Goal: Task Accomplishment & Management: Manage account settings

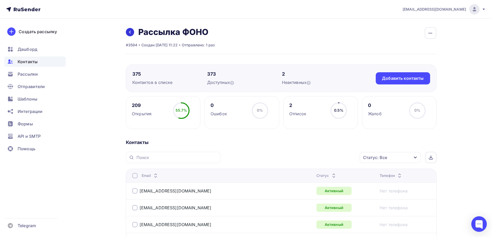
click at [128, 30] on icon at bounding box center [130, 32] width 4 height 4
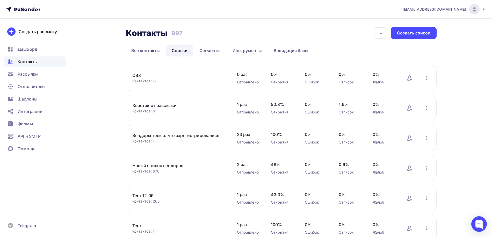
click at [18, 7] on icon at bounding box center [23, 9] width 34 height 6
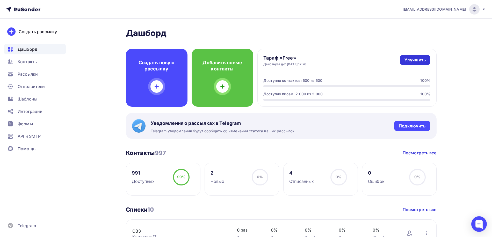
click at [423, 61] on div "Улучшить" at bounding box center [414, 60] width 21 height 6
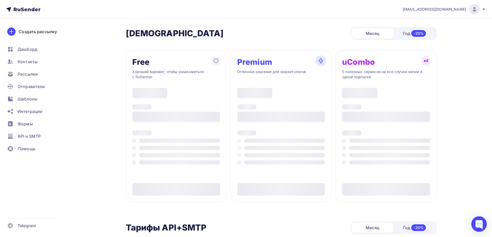
type input "500"
type input "100"
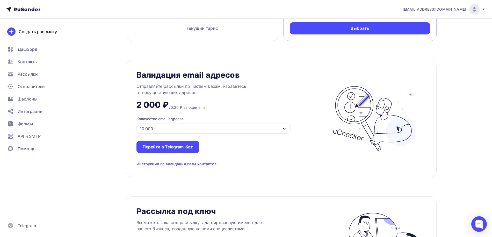
scroll to position [379, 0]
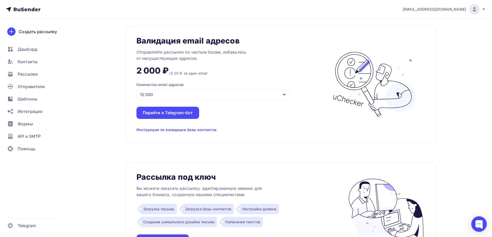
click at [169, 129] on div "Инструкции по валидации базы контактов" at bounding box center [176, 129] width 80 height 5
click at [165, 115] on div "Перейти в Telegram-бот" at bounding box center [168, 113] width 50 height 6
click at [25, 60] on span "Контакты" at bounding box center [28, 61] width 20 height 6
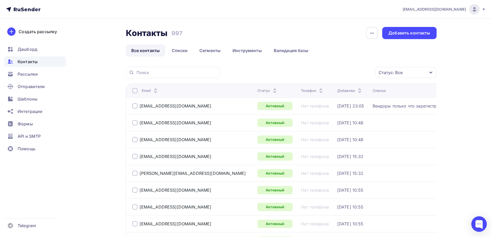
click at [402, 73] on div "Статус: Все" at bounding box center [390, 72] width 24 height 6
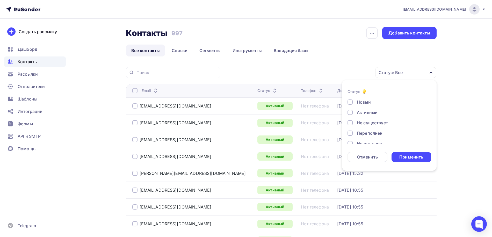
click at [358, 53] on ul "Все контакты Списки Сегменты Инструменты Валидация базы" at bounding box center [281, 50] width 310 height 12
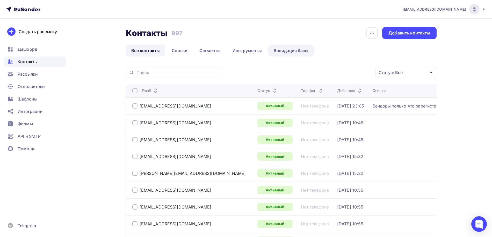
click at [293, 53] on link "Валидация базы" at bounding box center [291, 50] width 46 height 12
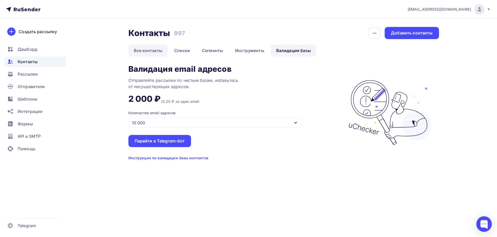
click at [147, 51] on link "Все контакты" at bounding box center [148, 50] width 40 height 12
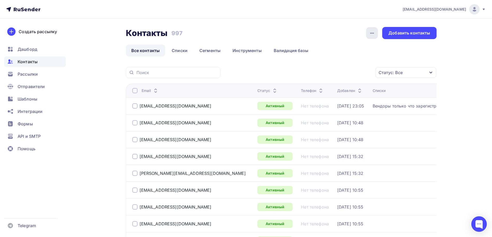
click at [372, 35] on icon "button" at bounding box center [372, 33] width 6 height 6
click at [133, 91] on div at bounding box center [134, 90] width 5 height 5
click at [354, 74] on div "Действие" at bounding box center [336, 73] width 68 height 10
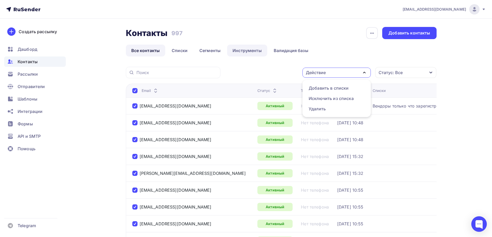
click at [246, 49] on link "Инструменты" at bounding box center [247, 50] width 40 height 12
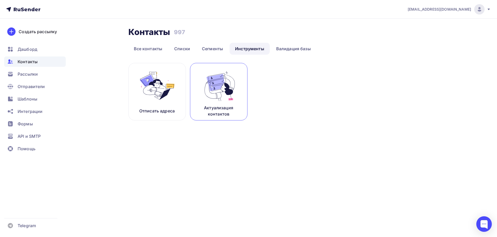
click at [216, 98] on img at bounding box center [218, 85] width 35 height 33
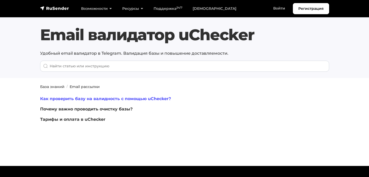
click at [69, 100] on link "Как проверить базу на валидность с помощью uChecker?" at bounding box center [105, 98] width 131 height 5
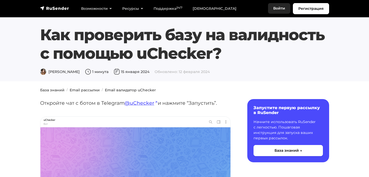
click at [280, 6] on link "Войти" at bounding box center [279, 8] width 22 height 11
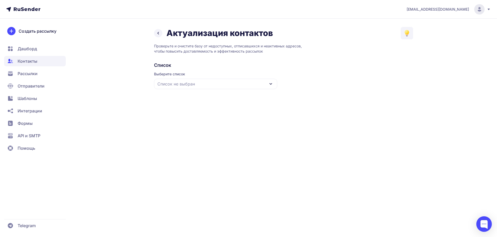
click at [160, 33] on icon at bounding box center [158, 33] width 6 height 6
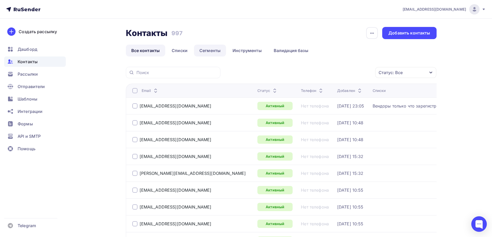
click at [213, 51] on link "Сегменты" at bounding box center [210, 50] width 32 height 12
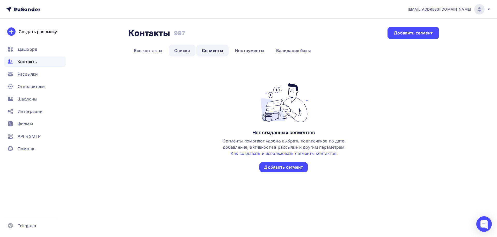
click at [177, 51] on link "Списки" at bounding box center [182, 50] width 27 height 12
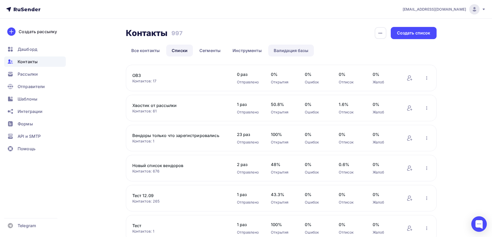
click at [278, 51] on link "Валидация базы" at bounding box center [291, 50] width 46 height 12
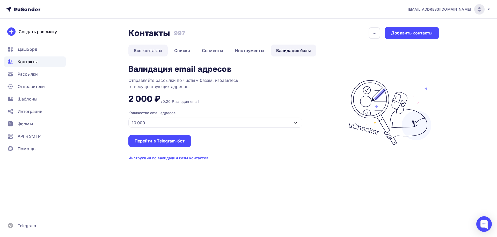
click at [154, 51] on link "Все контакты" at bounding box center [148, 50] width 40 height 12
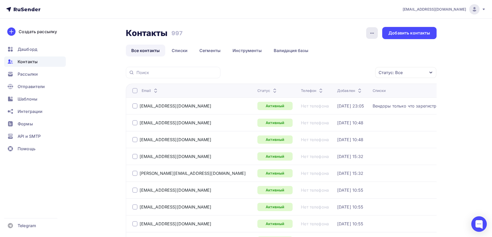
click at [375, 34] on icon "button" at bounding box center [372, 33] width 6 height 6
click at [135, 89] on div at bounding box center [134, 90] width 5 height 5
click at [157, 90] on icon at bounding box center [155, 92] width 6 height 6
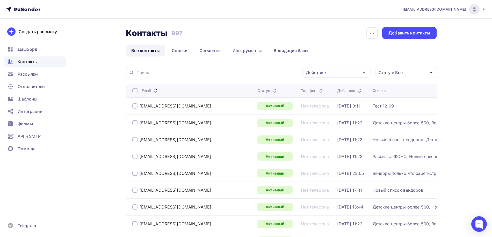
click at [155, 87] on icon at bounding box center [155, 89] width 6 height 6
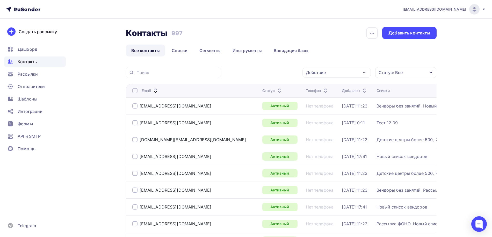
click at [344, 73] on div "Действие" at bounding box center [336, 73] width 68 height 10
click at [340, 86] on div "Добавить в списки" at bounding box center [328, 88] width 40 height 6
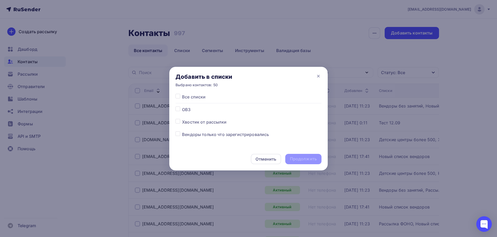
scroll to position [90, 0]
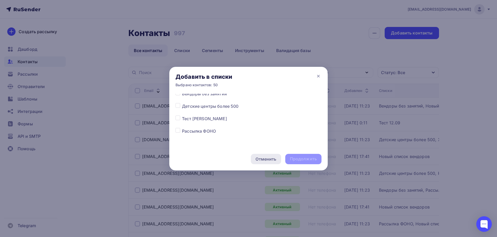
click at [265, 156] on div "Отменить" at bounding box center [265, 159] width 21 height 6
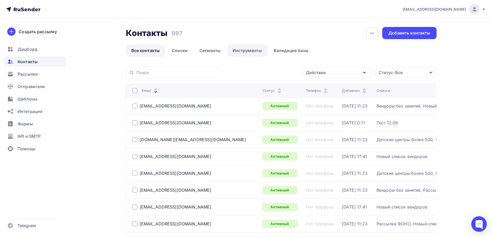
click at [242, 48] on link "Инструменты" at bounding box center [247, 50] width 40 height 12
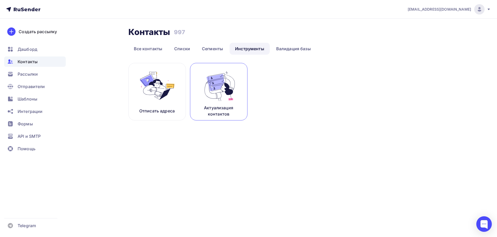
click at [222, 96] on img at bounding box center [218, 85] width 35 height 33
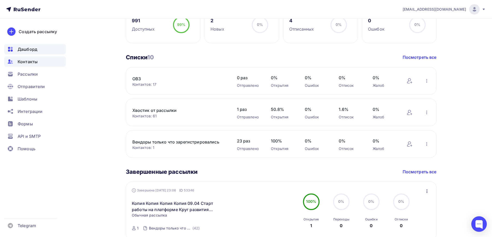
scroll to position [152, 0]
click at [31, 61] on span "Контакты" at bounding box center [28, 61] width 20 height 6
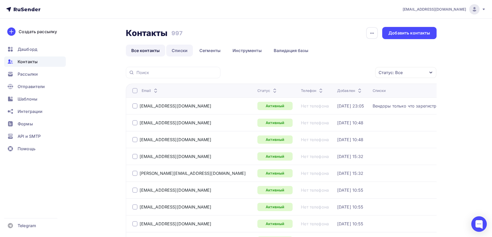
click at [179, 49] on link "Списки" at bounding box center [179, 50] width 27 height 12
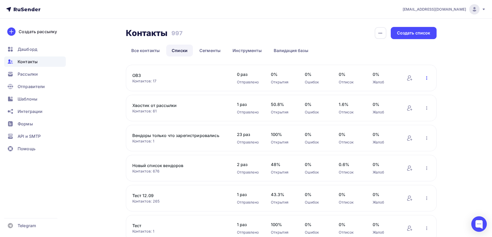
click at [427, 78] on icon "button" at bounding box center [426, 78] width 6 height 6
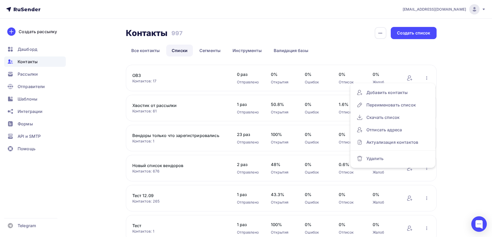
click at [470, 88] on div "in@inring.ru Аккаунт Тарифы Выйти Создать рассылку Дашборд Контакты Рассылки От…" at bounding box center [246, 200] width 492 height 401
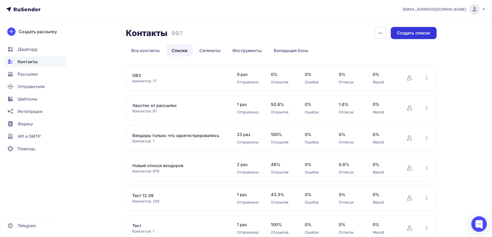
click at [419, 32] on div "Создать список" at bounding box center [413, 33] width 33 height 6
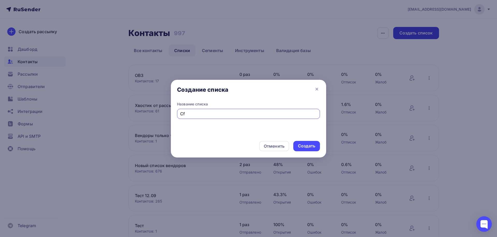
type input "C"
type input "Самый большой список"
click at [301, 146] on div "Создать" at bounding box center [306, 146] width 17 height 6
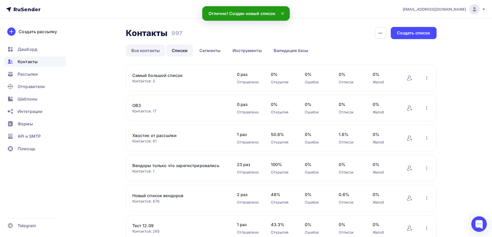
click at [143, 52] on link "Все контакты" at bounding box center [146, 50] width 40 height 12
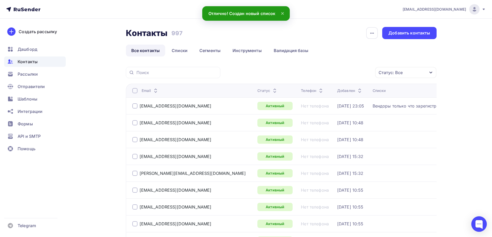
click at [133, 90] on div at bounding box center [134, 90] width 5 height 5
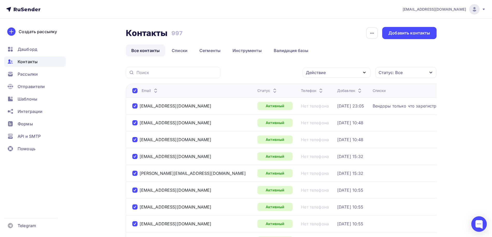
click at [321, 72] on div "Действие" at bounding box center [316, 72] width 20 height 6
click at [322, 85] on div "Добавить в списки" at bounding box center [328, 88] width 40 height 6
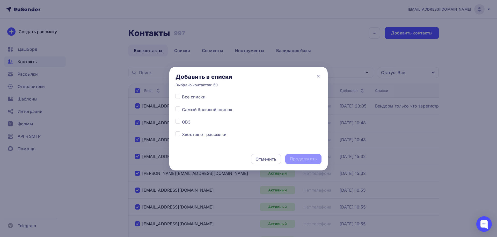
click at [182, 106] on label at bounding box center [182, 106] width 0 height 0
click at [177, 108] on input "checkbox" at bounding box center [177, 108] width 5 height 5
checkbox input "true"
click at [300, 160] on div "Продолжить" at bounding box center [303, 159] width 27 height 6
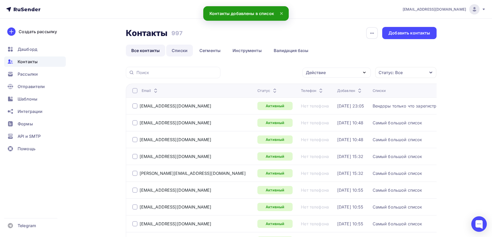
click at [186, 51] on link "Списки" at bounding box center [179, 50] width 27 height 12
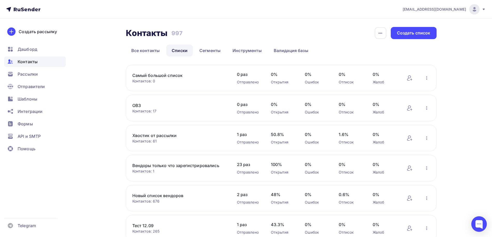
click at [167, 73] on link "Самый большой список" at bounding box center [176, 75] width 88 height 6
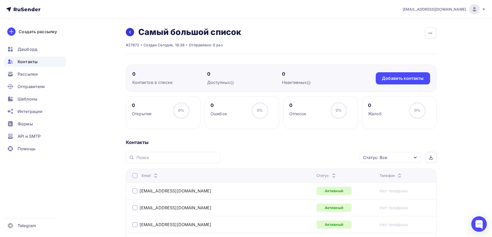
click at [128, 32] on icon at bounding box center [130, 32] width 4 height 4
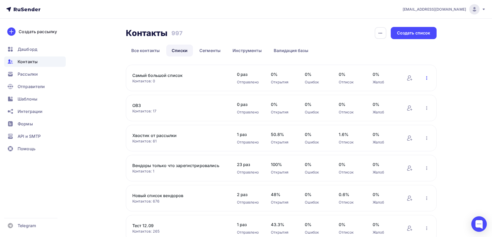
click at [425, 79] on icon "button" at bounding box center [426, 78] width 6 height 6
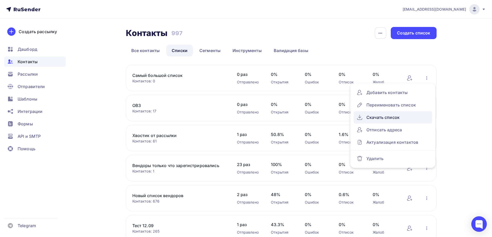
click at [397, 116] on div "Скачать список" at bounding box center [392, 117] width 72 height 8
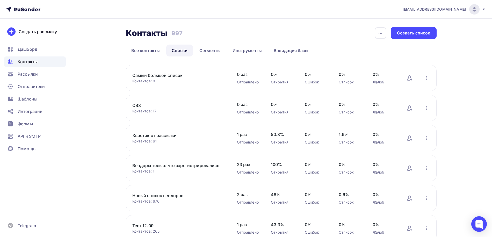
click at [163, 75] on link "Самый большой список" at bounding box center [176, 75] width 88 height 6
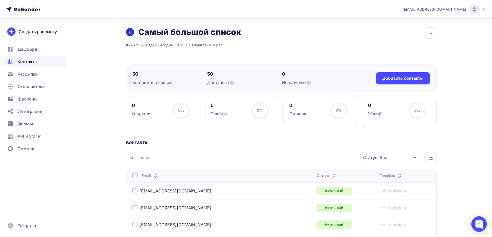
click at [130, 33] on icon at bounding box center [130, 32] width 4 height 4
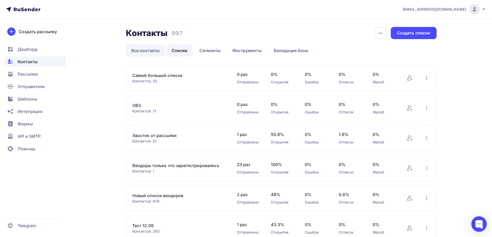
click at [139, 50] on link "Все контакты" at bounding box center [146, 50] width 40 height 12
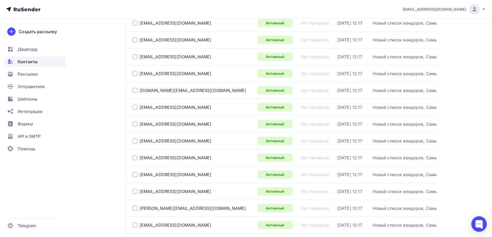
scroll to position [755, 0]
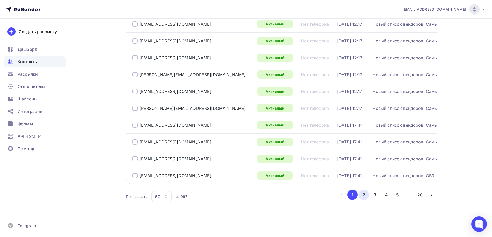
click at [362, 193] on button "2" at bounding box center [363, 194] width 10 height 10
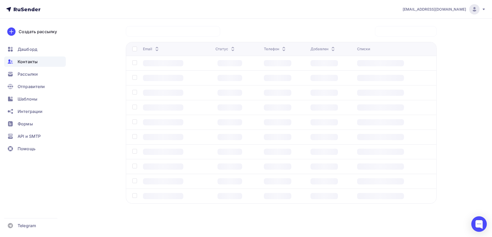
scroll to position [40, 0]
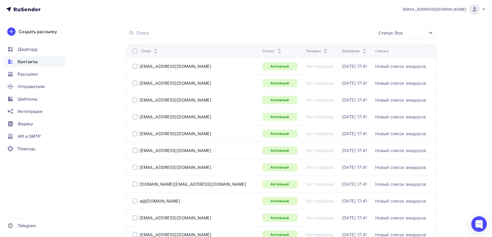
click at [135, 51] on div at bounding box center [134, 50] width 5 height 5
click at [325, 34] on div "Действие" at bounding box center [316, 33] width 20 height 6
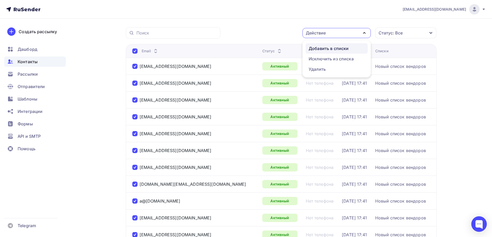
click at [326, 46] on div "Добавить в списки" at bounding box center [328, 48] width 40 height 6
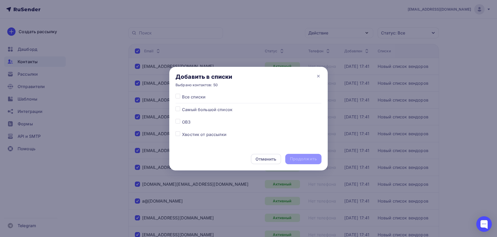
click at [182, 106] on label at bounding box center [182, 106] width 0 height 0
click at [179, 108] on input "checkbox" at bounding box center [177, 108] width 5 height 5
checkbox input "true"
click at [306, 160] on div "Продолжить" at bounding box center [303, 159] width 27 height 6
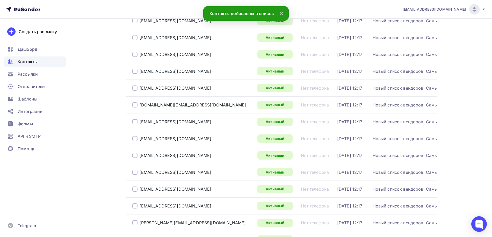
scroll to position [755, 0]
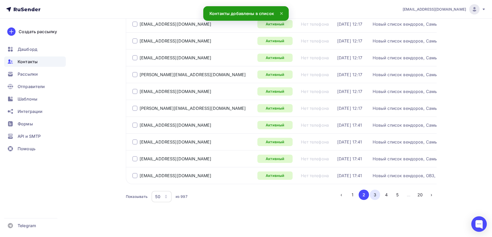
click at [374, 194] on button "3" at bounding box center [374, 194] width 10 height 10
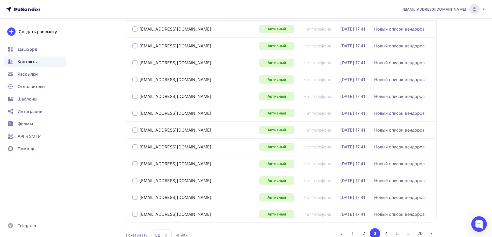
scroll to position [750, 0]
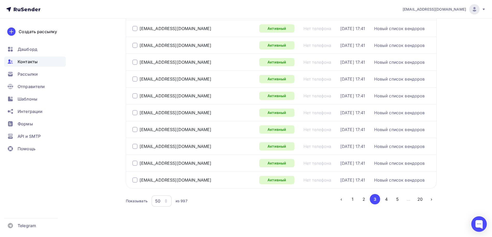
click at [167, 199] on icon "button" at bounding box center [166, 201] width 4 height 4
click at [167, 181] on div "100" at bounding box center [182, 180] width 50 height 6
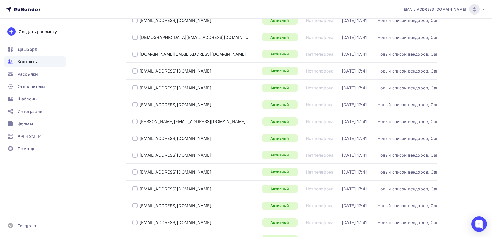
scroll to position [1592, 0]
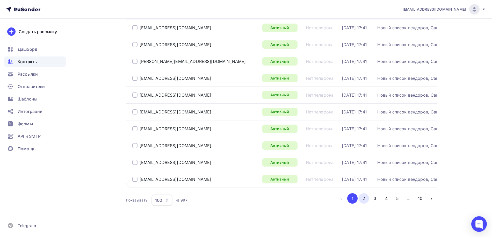
click at [364, 195] on button "2" at bounding box center [363, 198] width 10 height 10
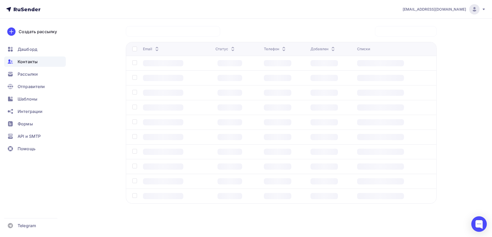
scroll to position [40, 0]
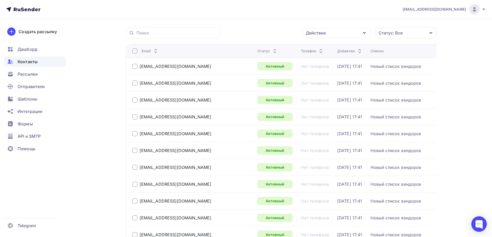
click at [135, 52] on div at bounding box center [134, 50] width 5 height 5
click at [134, 51] on div at bounding box center [134, 50] width 5 height 5
click at [340, 35] on div "Действие" at bounding box center [336, 33] width 68 height 10
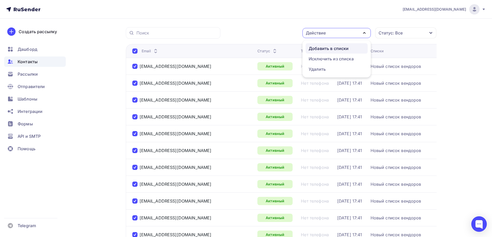
click at [338, 47] on div "Добавить в списки" at bounding box center [328, 48] width 40 height 6
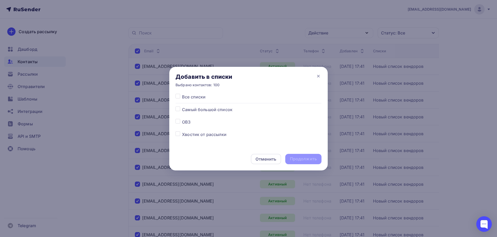
click at [182, 106] on label at bounding box center [182, 106] width 0 height 0
click at [176, 111] on input "checkbox" at bounding box center [177, 108] width 5 height 5
checkbox input "true"
click at [299, 158] on div "Продолжить" at bounding box center [303, 159] width 27 height 6
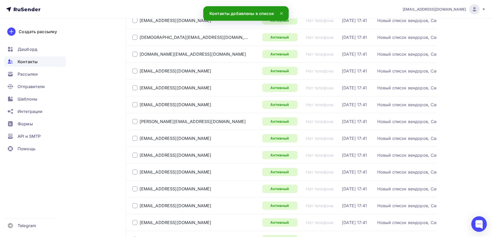
scroll to position [1592, 0]
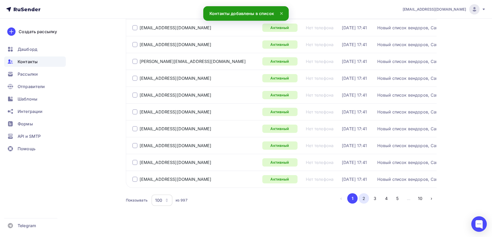
click at [364, 194] on button "2" at bounding box center [363, 198] width 10 height 10
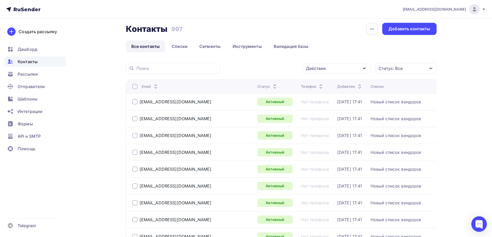
scroll to position [0, 0]
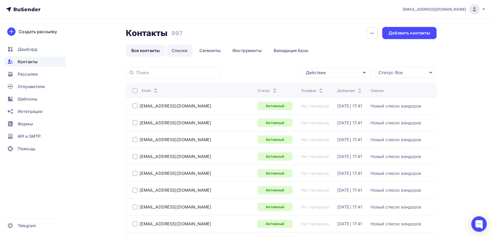
click at [180, 48] on link "Списки" at bounding box center [179, 50] width 27 height 12
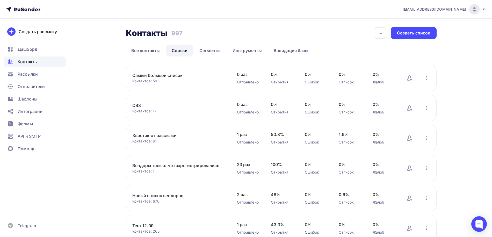
click at [154, 73] on link "Самый большой список" at bounding box center [176, 75] width 88 height 6
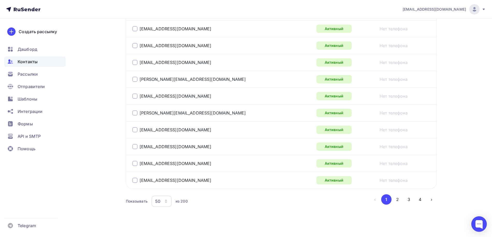
scroll to position [835, 0]
click at [396, 195] on button "2" at bounding box center [397, 199] width 10 height 10
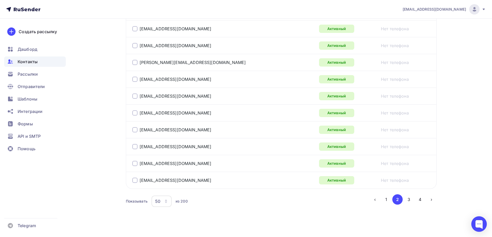
click at [159, 198] on div "50" at bounding box center [157, 201] width 5 height 6
click at [162, 183] on div "100" at bounding box center [182, 180] width 50 height 6
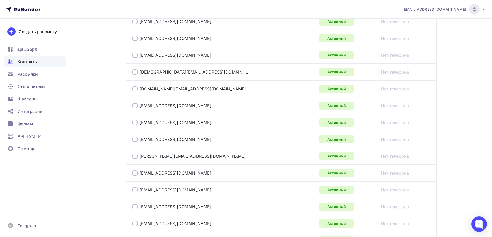
scroll to position [1671, 0]
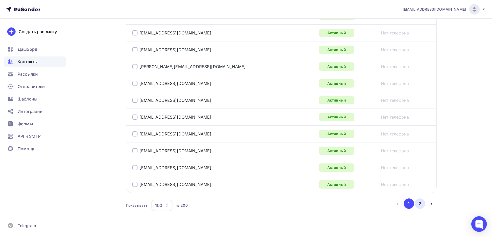
click at [420, 198] on button "2" at bounding box center [419, 203] width 10 height 10
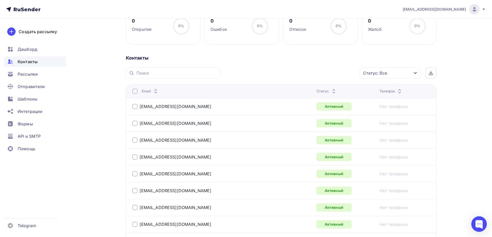
scroll to position [0, 0]
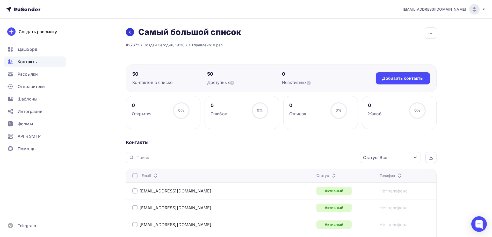
click at [130, 34] on icon at bounding box center [130, 32] width 4 height 4
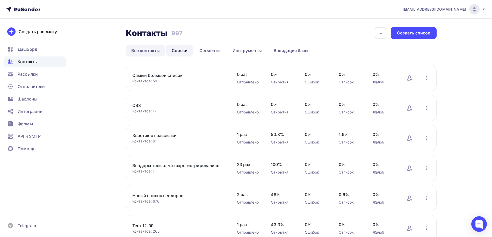
click at [145, 49] on link "Все контакты" at bounding box center [146, 50] width 40 height 12
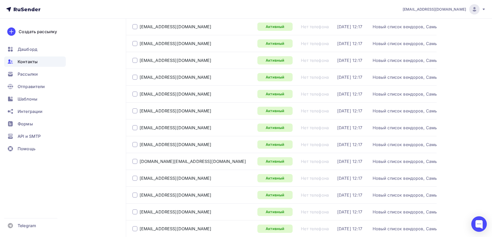
scroll to position [755, 0]
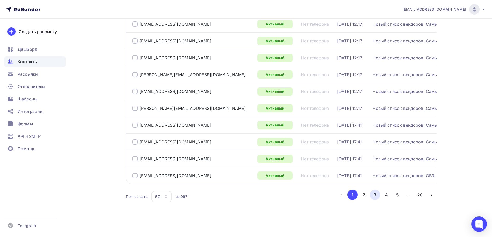
click at [374, 194] on button "3" at bounding box center [374, 194] width 10 height 10
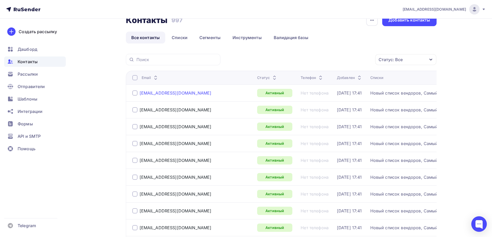
scroll to position [0, 0]
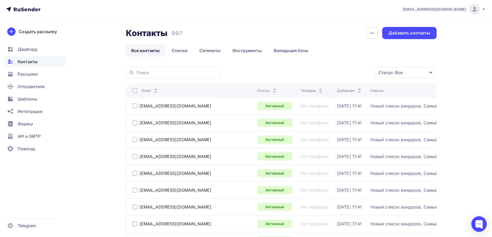
click at [136, 91] on div at bounding box center [134, 90] width 5 height 5
click at [336, 72] on div "Действие" at bounding box center [336, 73] width 68 height 10
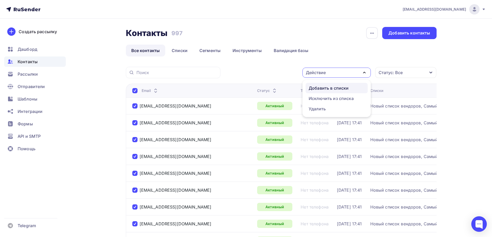
click at [343, 89] on div "Добавить в списки" at bounding box center [328, 88] width 40 height 6
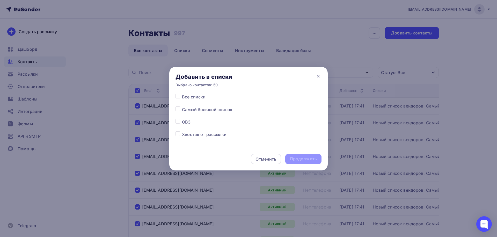
click at [182, 106] on label at bounding box center [182, 106] width 0 height 0
click at [179, 110] on input "checkbox" at bounding box center [177, 108] width 5 height 5
checkbox input "true"
click at [299, 161] on div "Продолжить" at bounding box center [303, 159] width 27 height 6
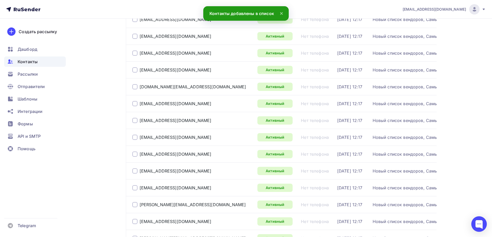
scroll to position [755, 0]
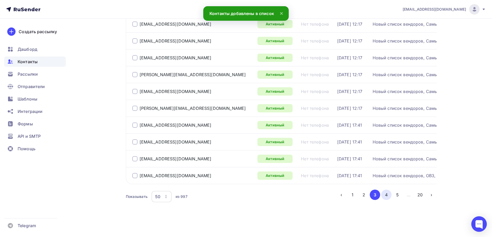
click at [383, 194] on button "4" at bounding box center [386, 194] width 10 height 10
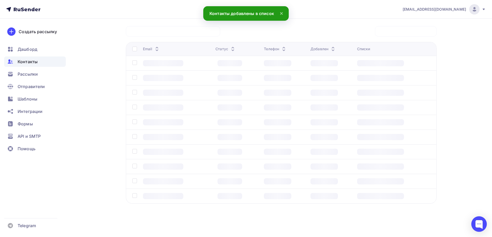
scroll to position [40, 0]
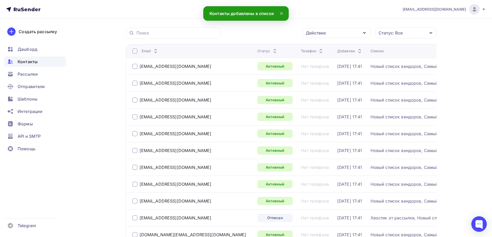
click at [134, 51] on div at bounding box center [134, 50] width 5 height 5
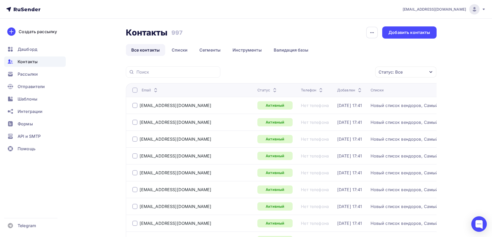
scroll to position [0, 0]
click at [135, 90] on div at bounding box center [134, 90] width 5 height 5
click at [367, 68] on div "Действие" at bounding box center [336, 73] width 68 height 10
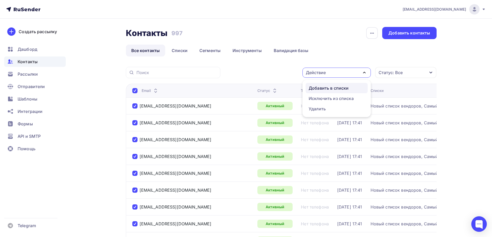
click at [340, 87] on div "Добавить в списки" at bounding box center [328, 88] width 40 height 6
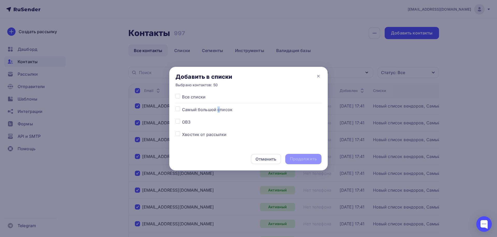
drag, startPoint x: 218, startPoint y: 109, endPoint x: 212, endPoint y: 109, distance: 6.7
click at [218, 109] on span "Самый большой список" at bounding box center [207, 109] width 50 height 6
click at [182, 106] on label at bounding box center [182, 106] width 0 height 0
click at [178, 109] on input "checkbox" at bounding box center [177, 108] width 5 height 5
checkbox input "true"
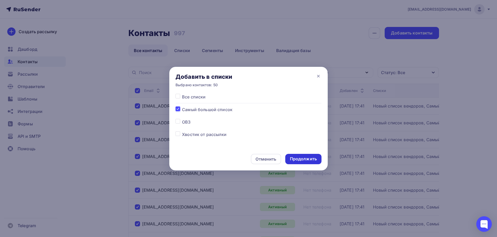
click at [300, 158] on div "Продолжить" at bounding box center [303, 159] width 27 height 6
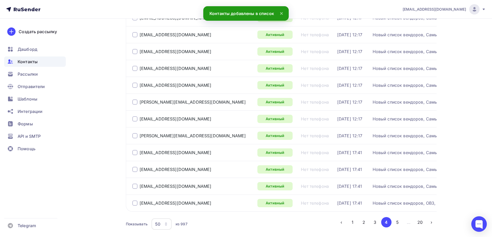
scroll to position [755, 0]
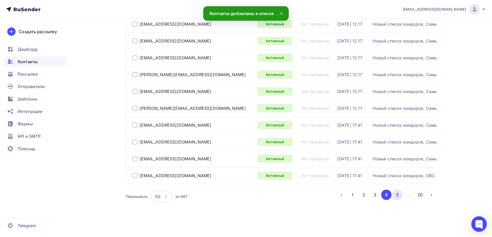
click at [395, 196] on button "5" at bounding box center [397, 194] width 10 height 10
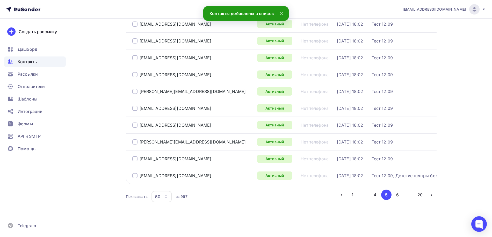
scroll to position [40, 0]
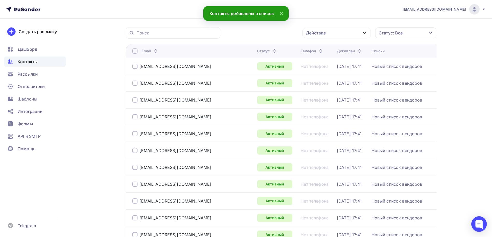
click at [136, 52] on div at bounding box center [134, 50] width 5 height 5
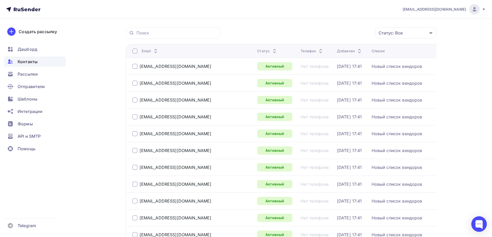
click at [133, 52] on div at bounding box center [134, 50] width 5 height 5
click at [328, 32] on div "Действие" at bounding box center [336, 33] width 68 height 10
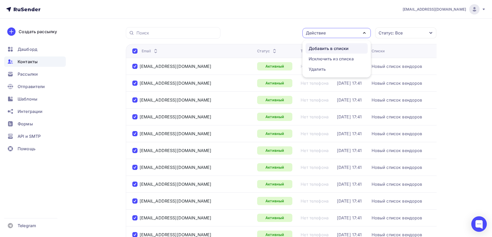
click at [329, 49] on div "Добавить в списки" at bounding box center [328, 48] width 40 height 6
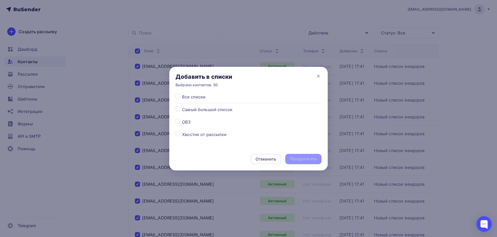
click at [182, 106] on label at bounding box center [182, 106] width 0 height 0
click at [177, 109] on input "checkbox" at bounding box center [177, 108] width 5 height 5
checkbox input "true"
click at [316, 156] on div "Продолжить" at bounding box center [303, 159] width 27 height 6
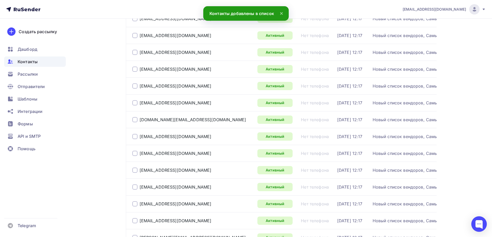
scroll to position [755, 0]
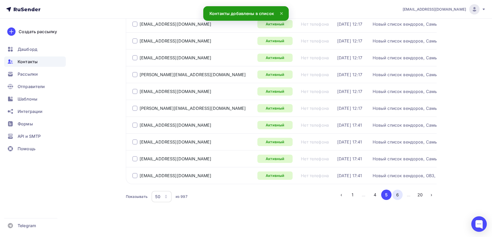
click at [396, 193] on button "6" at bounding box center [397, 194] width 10 height 10
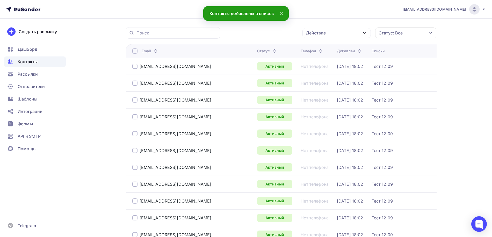
click at [134, 51] on div at bounding box center [134, 50] width 5 height 5
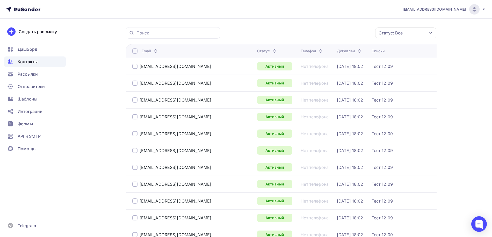
click at [134, 51] on div at bounding box center [134, 50] width 5 height 5
click at [317, 31] on div "Действие" at bounding box center [316, 33] width 20 height 6
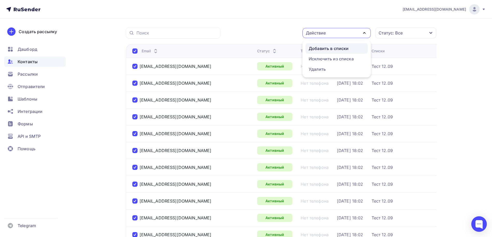
click at [320, 46] on div "Добавить в списки" at bounding box center [328, 48] width 40 height 6
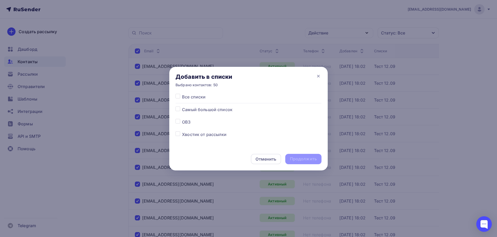
click at [182, 106] on label at bounding box center [182, 106] width 0 height 0
click at [179, 109] on input "checkbox" at bounding box center [177, 108] width 5 height 5
checkbox input "true"
click at [299, 155] on div "Продолжить" at bounding box center [303, 159] width 36 height 10
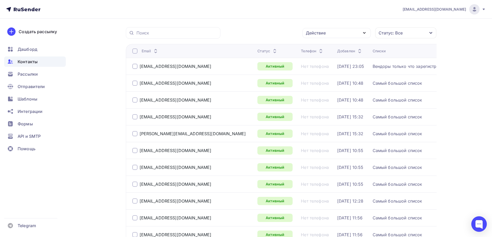
click at [136, 52] on div at bounding box center [134, 50] width 5 height 5
click at [136, 50] on div at bounding box center [134, 50] width 5 height 5
click at [328, 34] on div "Действие" at bounding box center [336, 33] width 68 height 10
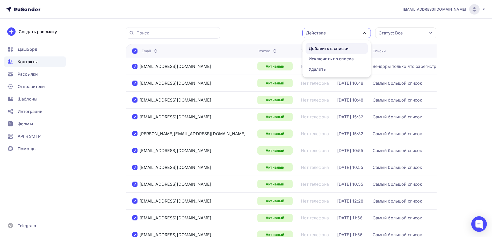
click at [328, 48] on div "Добавить в списки" at bounding box center [328, 48] width 40 height 6
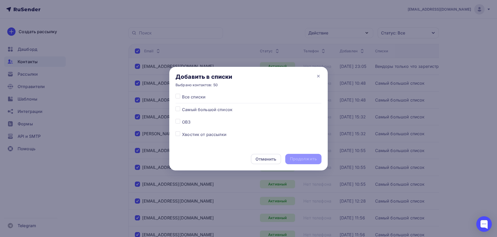
click at [182, 106] on label at bounding box center [182, 106] width 0 height 0
click at [176, 108] on input "checkbox" at bounding box center [177, 108] width 5 height 5
checkbox input "true"
click at [299, 155] on div "Продолжить" at bounding box center [303, 159] width 36 height 10
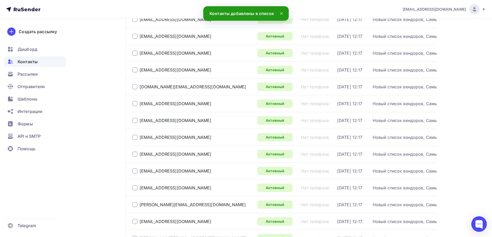
scroll to position [755, 0]
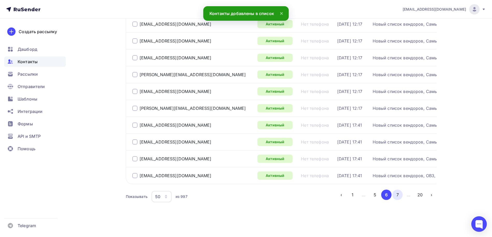
click at [397, 196] on button "7" at bounding box center [397, 194] width 10 height 10
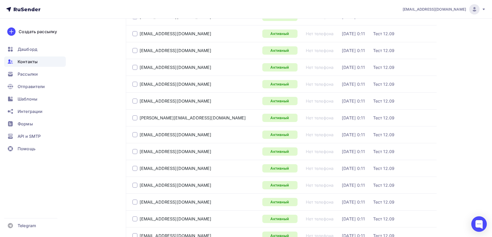
scroll to position [0, 0]
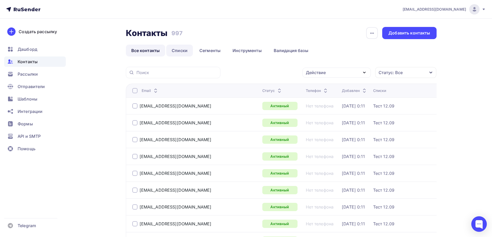
click at [174, 54] on link "Списки" at bounding box center [179, 50] width 27 height 12
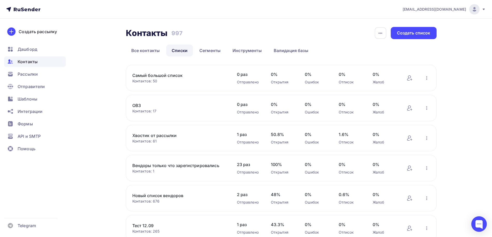
click at [156, 74] on link "Самый большой список" at bounding box center [176, 75] width 88 height 6
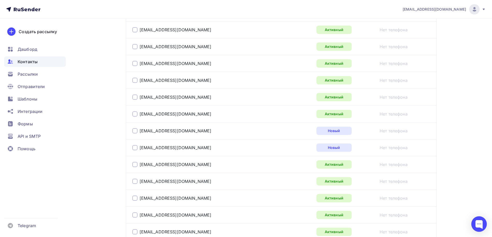
scroll to position [835, 0]
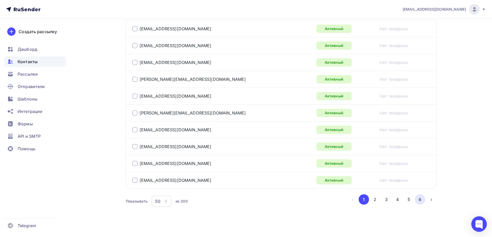
click at [418, 194] on button "6" at bounding box center [419, 199] width 10 height 10
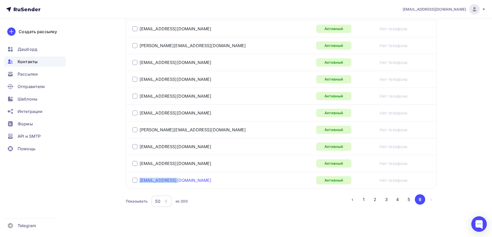
drag, startPoint x: 181, startPoint y: 175, endPoint x: 139, endPoint y: 176, distance: 41.4
click at [139, 176] on div "[EMAIL_ADDRESS][DOMAIN_NAME]" at bounding box center [196, 180] width 129 height 8
copy link "[EMAIL_ADDRESS][DOMAIN_NAME]"
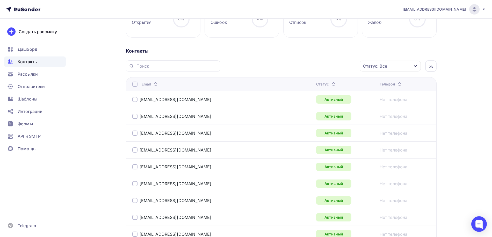
scroll to position [0, 0]
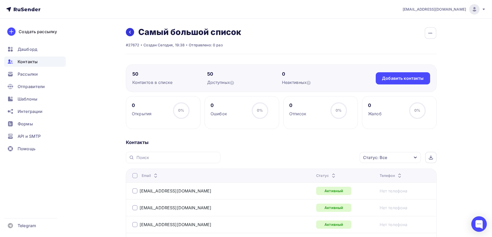
click at [128, 29] on link at bounding box center [130, 32] width 8 height 8
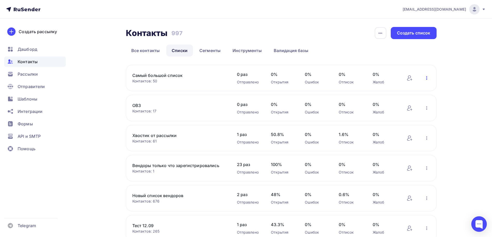
click at [427, 76] on icon "button" at bounding box center [426, 78] width 6 height 6
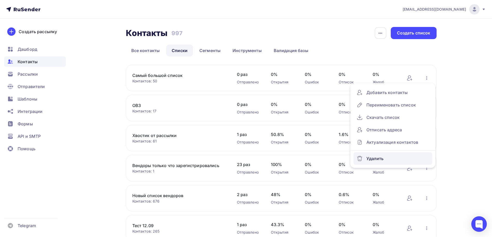
click at [390, 157] on div "Удалить" at bounding box center [392, 158] width 72 height 8
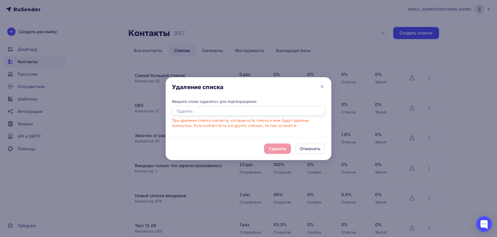
click at [245, 111] on input "text" at bounding box center [248, 111] width 153 height 10
type input "Удалить"
click at [271, 147] on div "Удалить" at bounding box center [278, 148] width 18 height 6
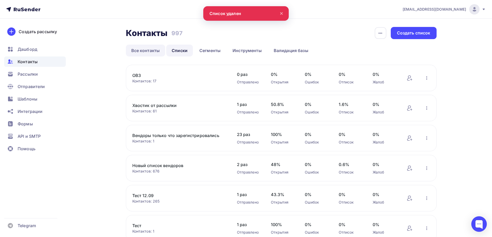
click at [146, 48] on link "Все контакты" at bounding box center [146, 50] width 40 height 12
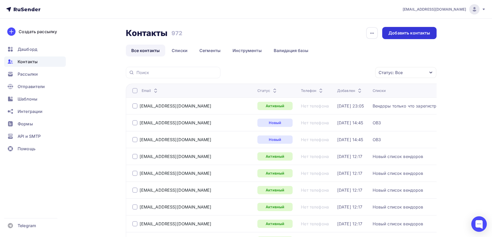
click at [402, 29] on div "Добавить контакты" at bounding box center [409, 33] width 54 height 12
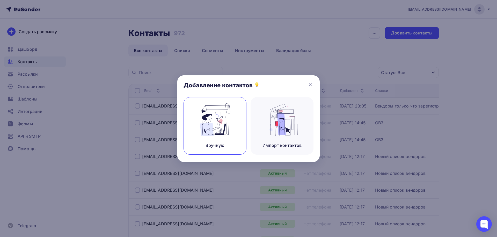
click at [219, 129] on img at bounding box center [215, 119] width 35 height 33
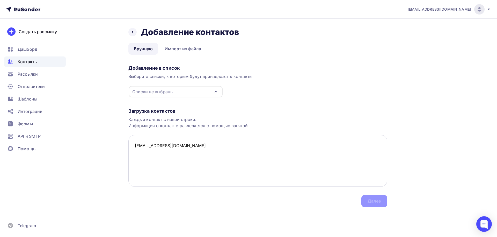
click at [183, 146] on textarea "[EMAIL_ADDRESS][DOMAIN_NAME]" at bounding box center [257, 161] width 259 height 52
paste textarea "[EMAIL_ADDRESS][DOMAIN_NAME]"
paste textarea "[EMAIL_ADDRESS][PERSON_NAME][DOMAIN_NAME]"
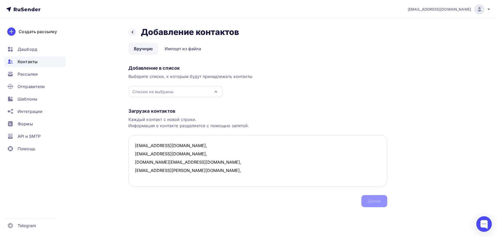
paste textarea "[EMAIL_ADDRESS][DOMAIN_NAME]"
click at [167, 88] on div "Списки не выбраны" at bounding box center [152, 91] width 41 height 6
type textarea "[EMAIL_ADDRESS][DOMAIN_NAME], [EMAIL_ADDRESS][DOMAIN_NAME], [DOMAIN_NAME][EMAIL…"
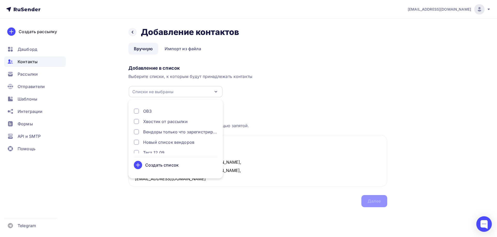
click at [166, 132] on div "Вендоры только что зарегистрировались" at bounding box center [180, 132] width 74 height 6
click at [376, 201] on div "Далее" at bounding box center [373, 201] width 13 height 6
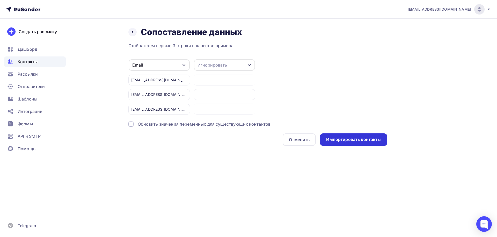
click at [347, 139] on div "Импортировать контакты" at bounding box center [353, 139] width 55 height 6
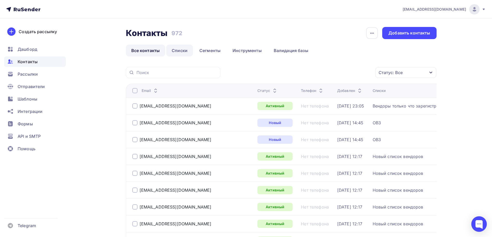
click at [184, 52] on link "Списки" at bounding box center [179, 50] width 27 height 12
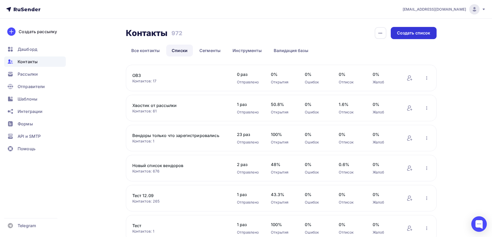
click at [409, 36] on div "Создать список" at bounding box center [413, 33] width 46 height 12
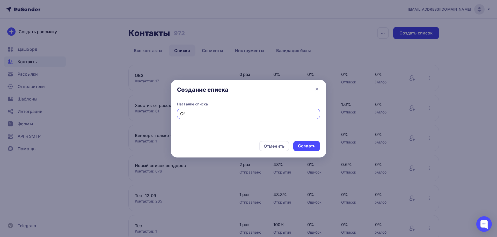
type input "C"
type input "Самый большой список"
click at [309, 144] on div "Создать" at bounding box center [306, 146] width 17 height 6
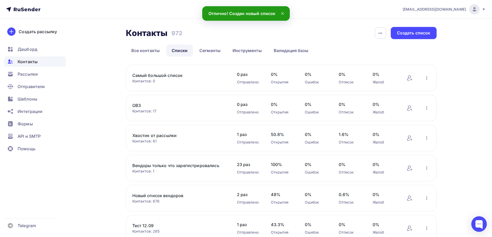
click at [161, 77] on link "Самый большой список" at bounding box center [176, 75] width 88 height 6
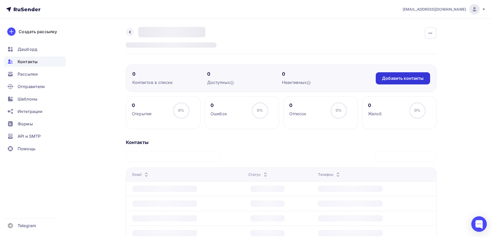
click at [392, 77] on div "Добавить контакты" at bounding box center [403, 78] width 42 height 6
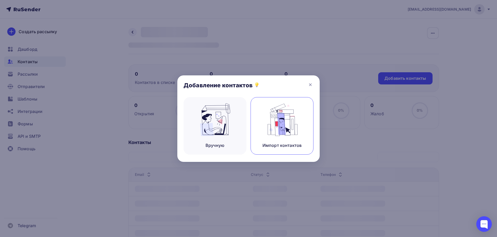
click at [286, 142] on div "Импорт контактов" at bounding box center [281, 145] width 39 height 6
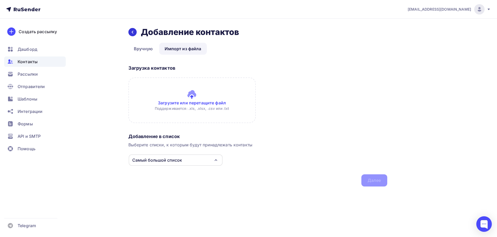
click at [132, 33] on icon at bounding box center [132, 32] width 4 height 4
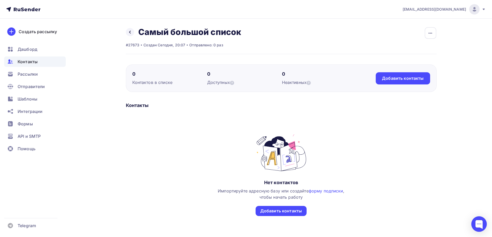
click at [132, 33] on link at bounding box center [130, 32] width 8 height 8
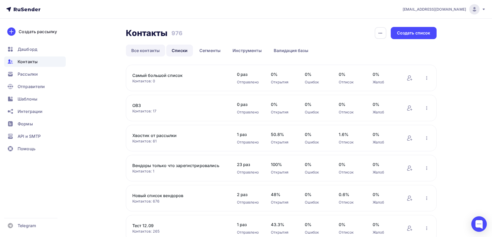
click at [144, 52] on link "Все контакты" at bounding box center [146, 50] width 40 height 12
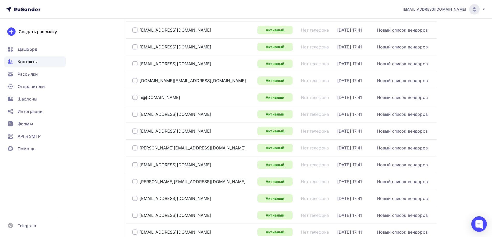
scroll to position [750, 0]
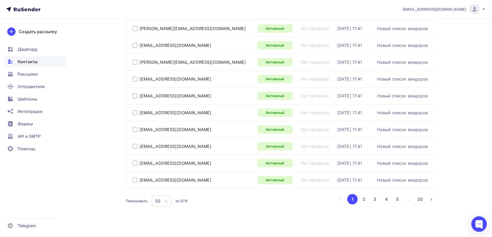
click at [165, 199] on icon "button" at bounding box center [166, 201] width 4 height 4
click at [165, 180] on div "100" at bounding box center [182, 180] width 50 height 6
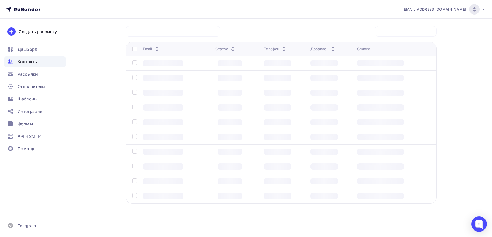
scroll to position [40, 0]
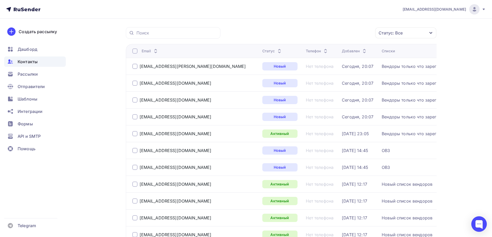
click at [135, 51] on div at bounding box center [134, 50] width 5 height 5
click at [324, 35] on div "Действие" at bounding box center [316, 33] width 20 height 6
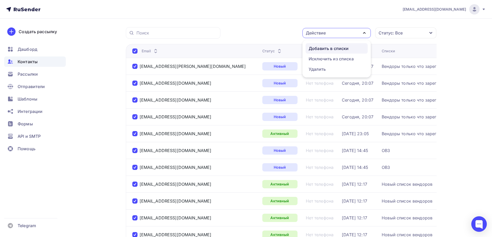
click at [323, 47] on div "Добавить в списки" at bounding box center [328, 48] width 40 height 6
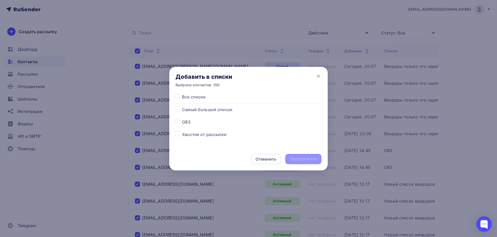
click at [182, 106] on label at bounding box center [182, 106] width 0 height 0
click at [179, 110] on input "checkbox" at bounding box center [177, 108] width 5 height 5
checkbox input "true"
click at [298, 159] on div "Продолжить" at bounding box center [303, 159] width 27 height 6
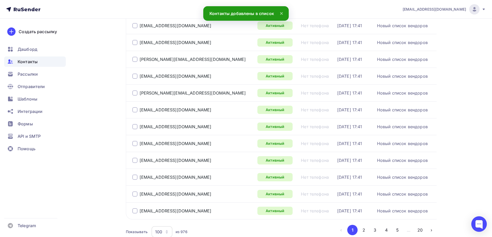
scroll to position [750, 0]
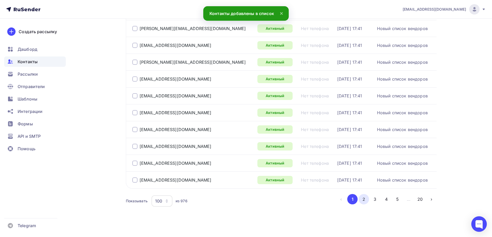
click at [364, 194] on button "2" at bounding box center [363, 199] width 10 height 10
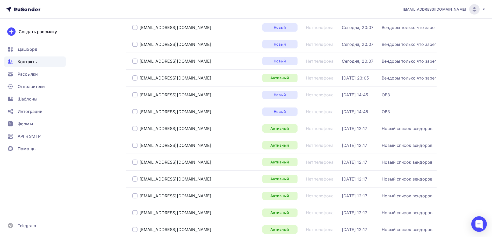
scroll to position [0, 0]
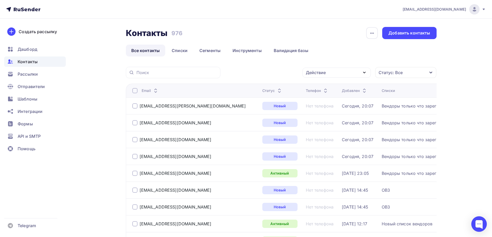
click at [135, 90] on div at bounding box center [134, 90] width 5 height 5
click at [134, 90] on div at bounding box center [134, 90] width 5 height 5
click at [322, 72] on div "Действие" at bounding box center [316, 72] width 20 height 6
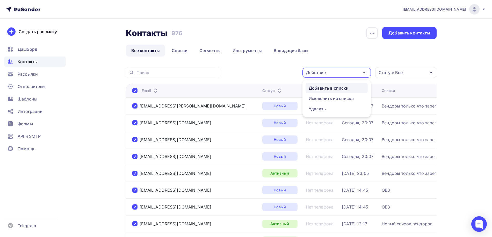
click at [321, 84] on link "Добавить в списки" at bounding box center [336, 88] width 62 height 10
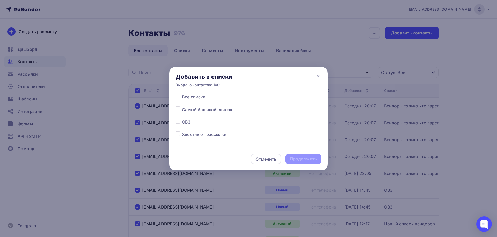
click at [182, 106] on label at bounding box center [182, 106] width 0 height 0
click at [179, 110] on input "checkbox" at bounding box center [177, 108] width 5 height 5
checkbox input "true"
click at [307, 158] on div "Продолжить" at bounding box center [303, 159] width 27 height 6
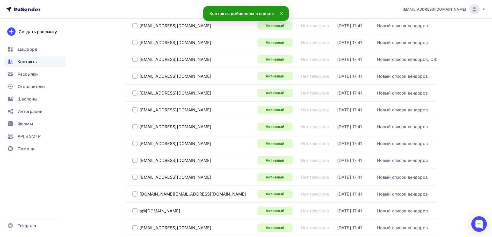
scroll to position [750, 0]
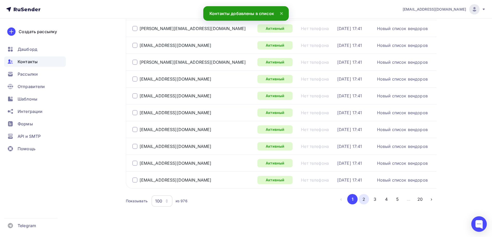
click at [364, 194] on button "2" at bounding box center [363, 199] width 10 height 10
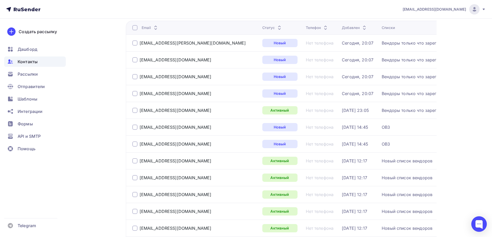
scroll to position [0, 0]
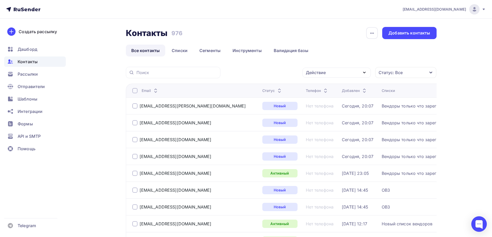
click at [134, 91] on div at bounding box center [134, 90] width 5 height 5
click at [135, 90] on div at bounding box center [134, 90] width 5 height 5
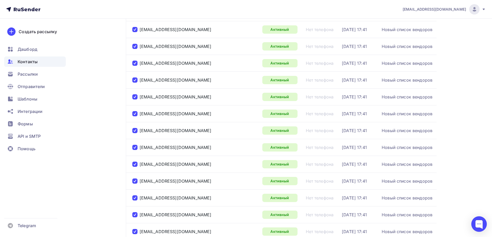
scroll to position [1586, 0]
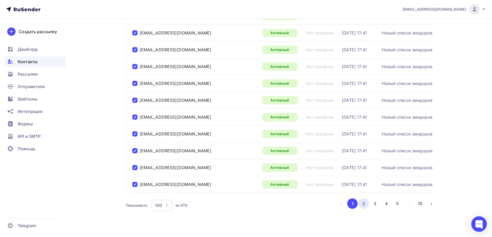
click at [365, 198] on button "2" at bounding box center [363, 203] width 10 height 10
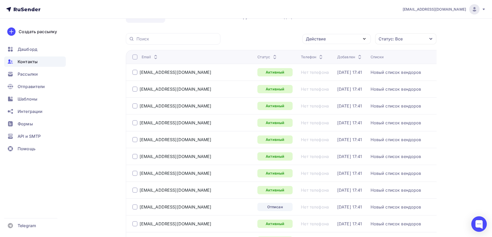
scroll to position [31, 0]
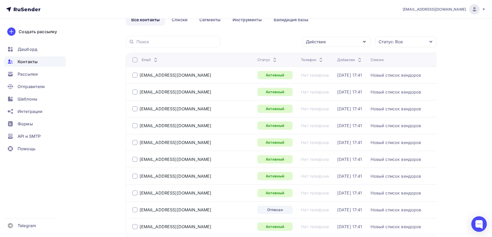
click at [134, 60] on div at bounding box center [134, 59] width 5 height 5
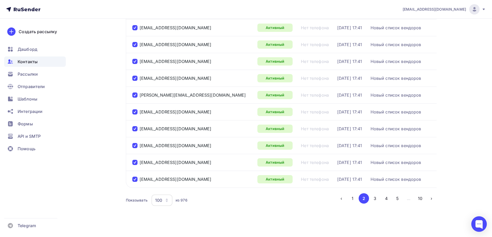
scroll to position [0, 0]
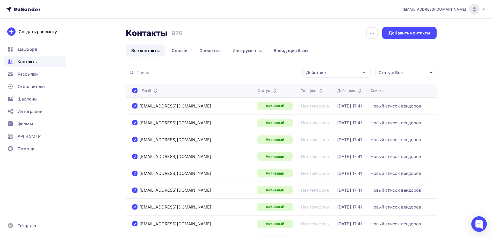
click at [329, 68] on div "Действие" at bounding box center [336, 73] width 68 height 10
click at [326, 86] on div "Добавить в списки" at bounding box center [328, 88] width 40 height 6
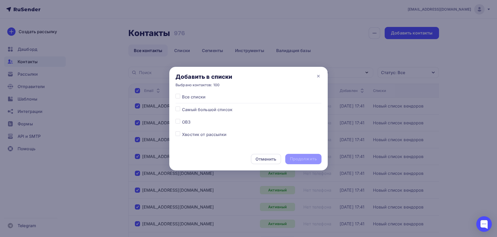
click at [182, 106] on label at bounding box center [182, 106] width 0 height 0
click at [177, 108] on input "checkbox" at bounding box center [177, 108] width 5 height 5
checkbox input "true"
click at [297, 155] on div "Продолжить" at bounding box center [303, 159] width 36 height 10
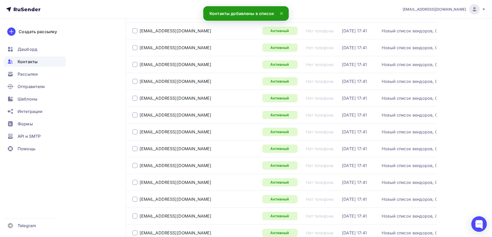
scroll to position [1592, 0]
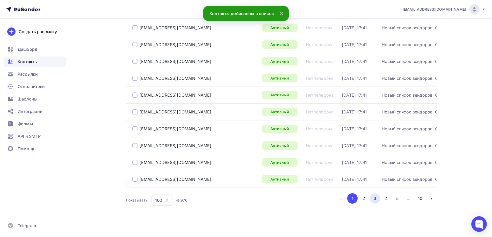
click at [374, 193] on button "3" at bounding box center [374, 198] width 10 height 10
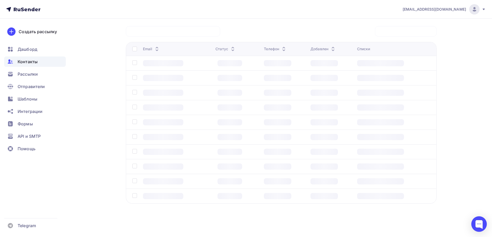
scroll to position [40, 0]
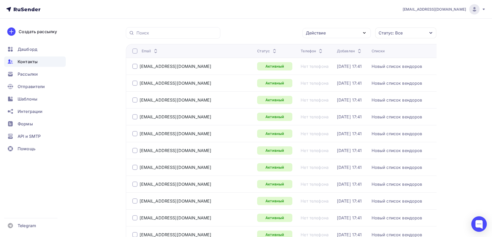
click at [136, 50] on div at bounding box center [134, 50] width 5 height 5
click at [135, 51] on div at bounding box center [134, 50] width 5 height 5
click at [312, 35] on div "Действие" at bounding box center [316, 33] width 20 height 6
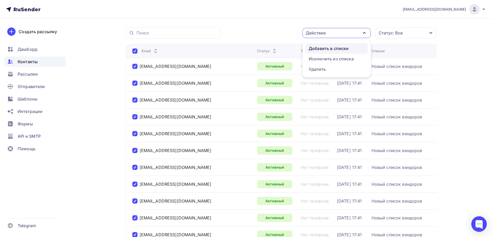
click at [315, 47] on div "Добавить в списки" at bounding box center [328, 48] width 40 height 6
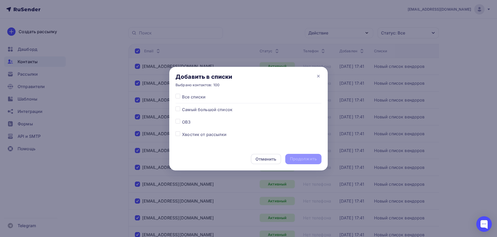
click at [182, 106] on label at bounding box center [182, 106] width 0 height 0
click at [176, 109] on input "checkbox" at bounding box center [177, 108] width 5 height 5
checkbox input "true"
click at [305, 160] on div "Продолжить" at bounding box center [303, 159] width 27 height 6
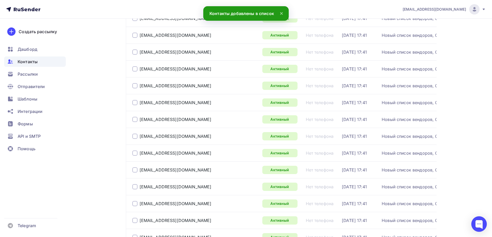
scroll to position [1592, 0]
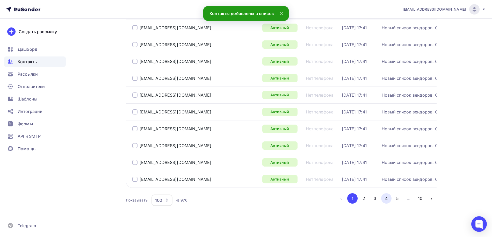
click at [387, 195] on button "4" at bounding box center [386, 198] width 10 height 10
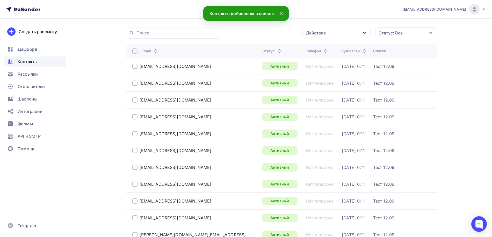
click at [135, 49] on div at bounding box center [134, 50] width 5 height 5
click at [133, 50] on div at bounding box center [134, 50] width 5 height 5
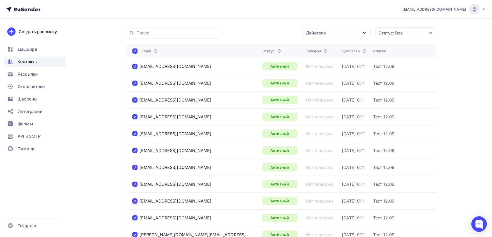
click at [321, 34] on div "Действие" at bounding box center [316, 33] width 20 height 6
click at [321, 47] on div "Добавить в списки" at bounding box center [328, 48] width 40 height 6
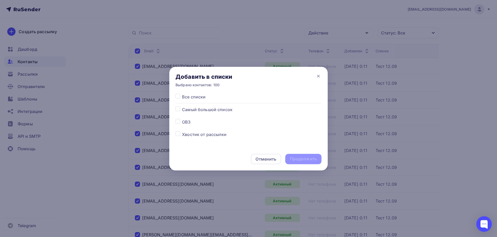
click at [182, 106] on label at bounding box center [182, 106] width 0 height 0
click at [176, 110] on input "checkbox" at bounding box center [177, 108] width 5 height 5
checkbox input "true"
click at [299, 160] on div "Продолжить" at bounding box center [303, 159] width 27 height 6
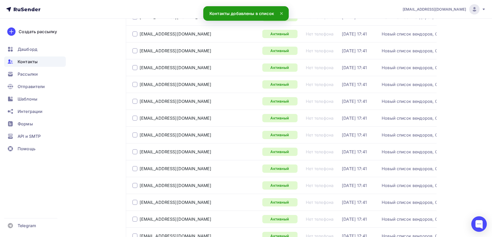
scroll to position [1592, 0]
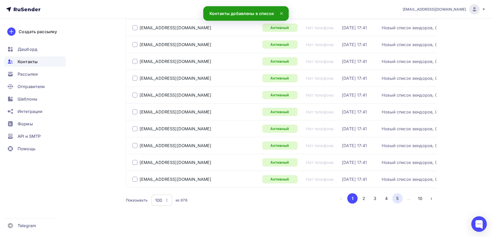
click at [398, 193] on button "5" at bounding box center [397, 198] width 10 height 10
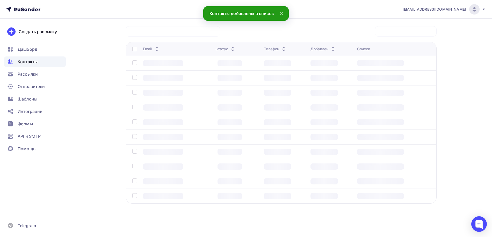
scroll to position [40, 0]
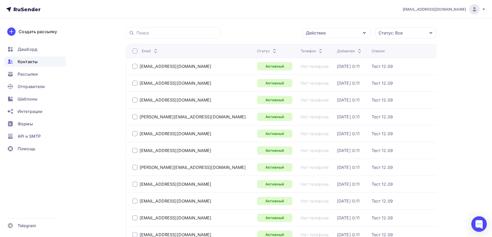
click at [134, 51] on div at bounding box center [134, 50] width 5 height 5
click at [135, 51] on div at bounding box center [134, 50] width 5 height 5
click at [309, 33] on div "Действие" at bounding box center [316, 33] width 20 height 6
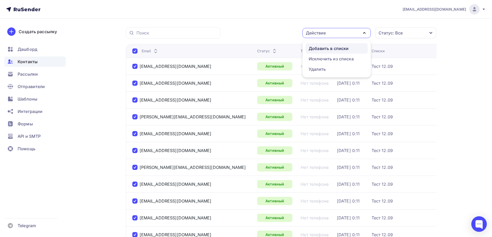
click at [312, 45] on link "Добавить в списки" at bounding box center [336, 48] width 62 height 10
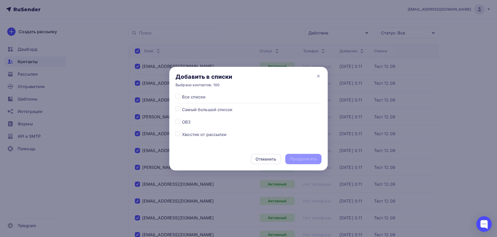
click at [182, 106] on label at bounding box center [182, 106] width 0 height 0
click at [177, 108] on input "checkbox" at bounding box center [177, 108] width 5 height 5
checkbox input "true"
click at [294, 156] on div "Продолжить" at bounding box center [303, 159] width 27 height 6
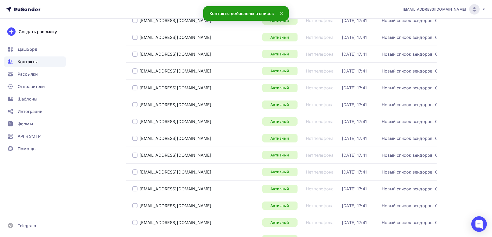
scroll to position [1592, 0]
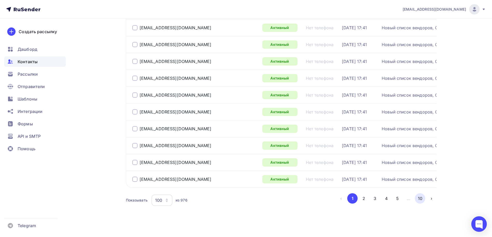
click at [417, 193] on button "10" at bounding box center [419, 198] width 10 height 10
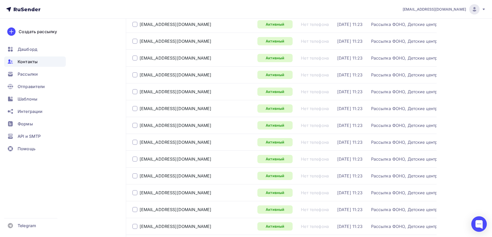
scroll to position [1190, 0]
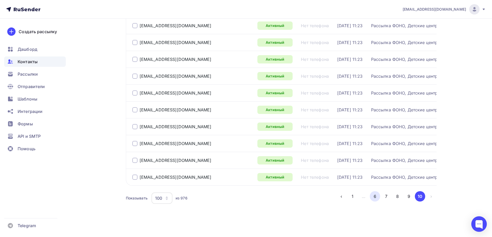
click at [375, 194] on button "6" at bounding box center [374, 196] width 10 height 10
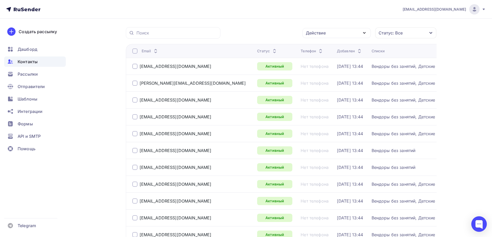
click at [136, 49] on div at bounding box center [134, 50] width 5 height 5
click at [133, 50] on div at bounding box center [134, 50] width 5 height 5
click at [318, 34] on div "Действие" at bounding box center [316, 33] width 20 height 6
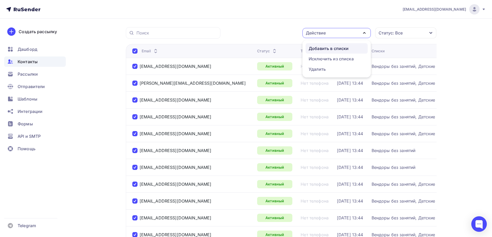
click at [318, 47] on div "Добавить в списки" at bounding box center [328, 48] width 40 height 6
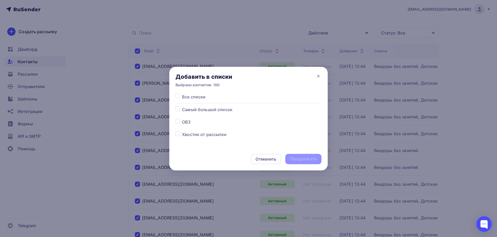
click at [182, 106] on label at bounding box center [182, 106] width 0 height 0
click at [176, 110] on input "checkbox" at bounding box center [177, 108] width 5 height 5
checkbox input "true"
click at [308, 159] on div "Продолжить" at bounding box center [303, 159] width 27 height 6
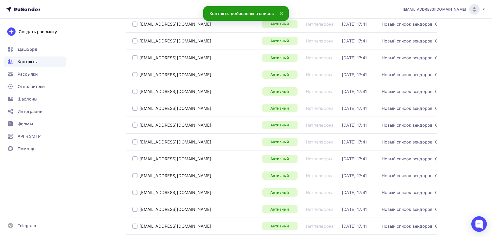
scroll to position [1592, 0]
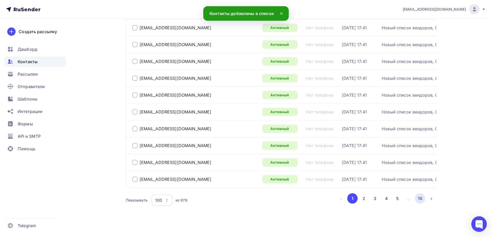
click at [420, 193] on button "10" at bounding box center [419, 198] width 10 height 10
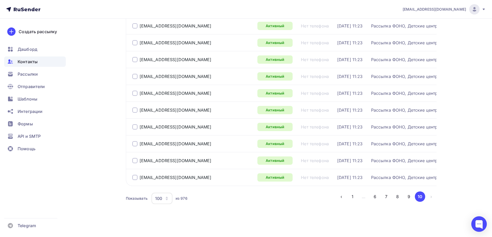
scroll to position [1190, 0]
click at [388, 191] on button "7" at bounding box center [386, 196] width 10 height 10
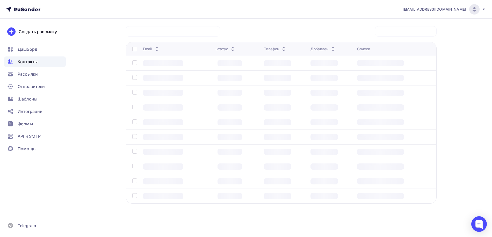
scroll to position [40, 0]
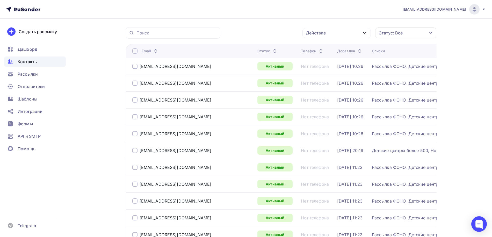
click at [134, 50] on div at bounding box center [134, 50] width 5 height 5
click at [135, 51] on div at bounding box center [134, 50] width 5 height 5
click at [316, 32] on div "Действие" at bounding box center [316, 33] width 20 height 6
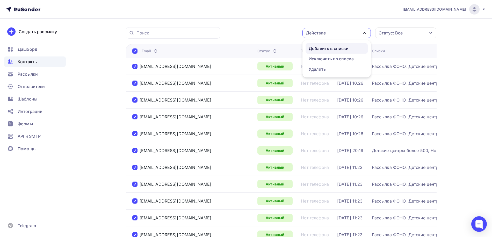
click at [323, 48] on div "Добавить в списки" at bounding box center [328, 48] width 40 height 6
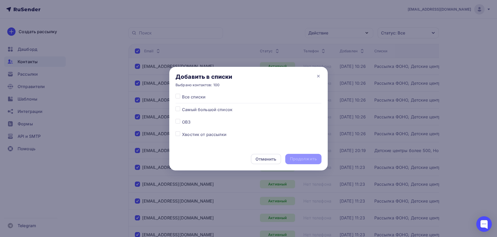
click at [182, 106] on label at bounding box center [182, 106] width 0 height 0
click at [176, 107] on input "checkbox" at bounding box center [177, 108] width 5 height 5
checkbox input "true"
click at [306, 156] on div "Продолжить" at bounding box center [303, 159] width 27 height 6
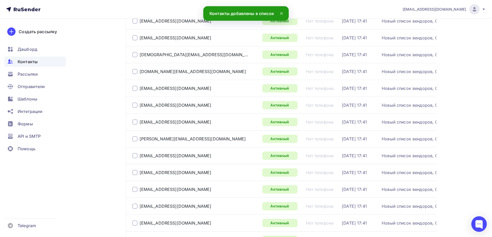
scroll to position [1592, 0]
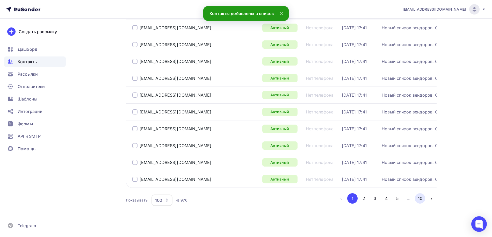
click at [420, 194] on button "10" at bounding box center [419, 198] width 10 height 10
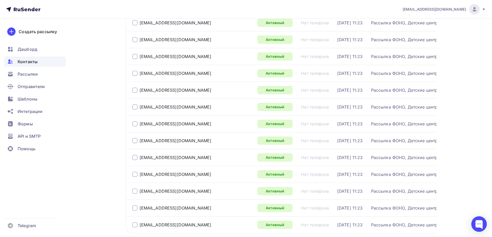
scroll to position [1190, 0]
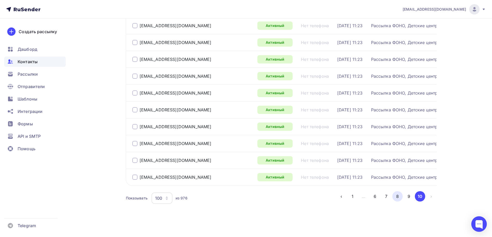
click at [397, 192] on button "8" at bounding box center [397, 196] width 10 height 10
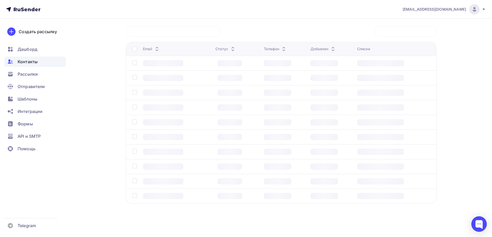
scroll to position [40, 0]
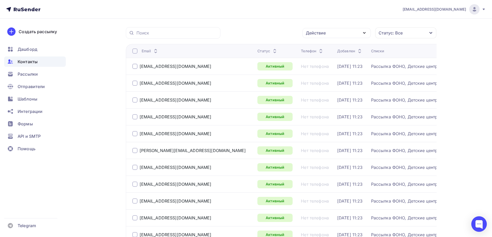
click at [137, 51] on div at bounding box center [134, 50] width 5 height 5
click at [136, 51] on div at bounding box center [134, 50] width 5 height 5
click at [326, 29] on div "Действие" at bounding box center [336, 33] width 68 height 10
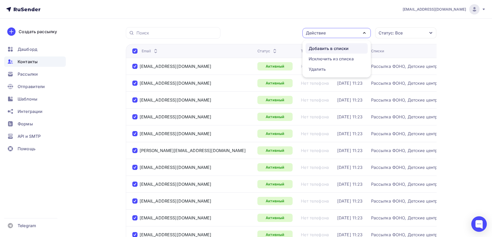
click at [328, 51] on div "Добавить в списки" at bounding box center [328, 48] width 40 height 6
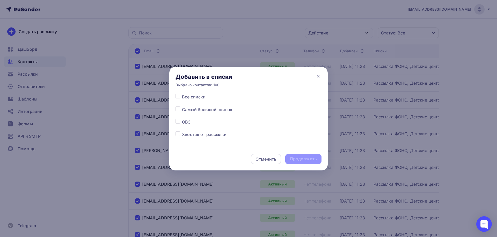
click at [182, 106] on label at bounding box center [182, 106] width 0 height 0
click at [176, 109] on input "checkbox" at bounding box center [177, 108] width 5 height 5
checkbox input "true"
click at [298, 156] on div "Продолжить" at bounding box center [303, 159] width 27 height 6
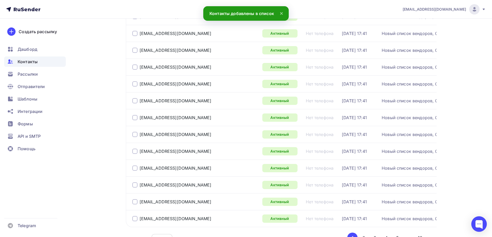
scroll to position [1592, 0]
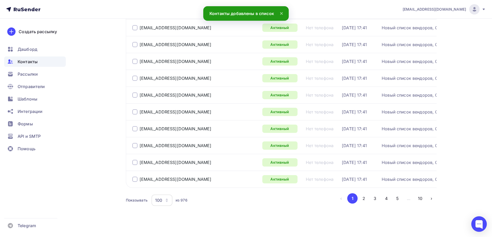
click at [419, 193] on button "10" at bounding box center [419, 198] width 10 height 10
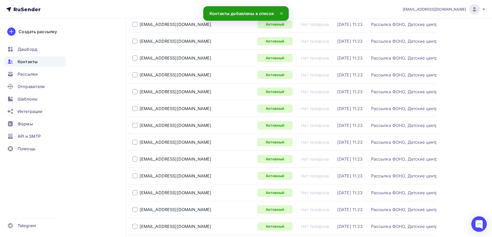
scroll to position [1190, 0]
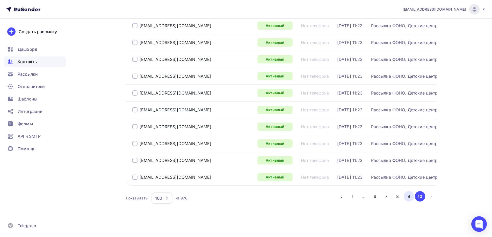
click at [406, 194] on button "9" at bounding box center [408, 196] width 10 height 10
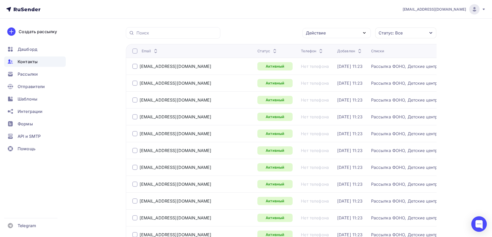
click at [133, 51] on div at bounding box center [134, 50] width 5 height 5
click at [136, 51] on div at bounding box center [134, 50] width 5 height 5
click at [325, 35] on div "Действие" at bounding box center [336, 33] width 68 height 10
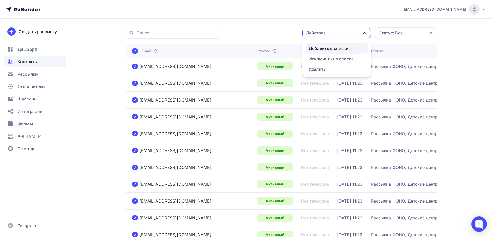
click at [327, 50] on div "Добавить в списки" at bounding box center [328, 48] width 40 height 6
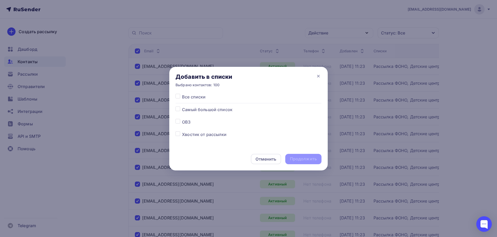
click at [182, 106] on label at bounding box center [182, 106] width 0 height 0
click at [179, 110] on input "checkbox" at bounding box center [177, 108] width 5 height 5
checkbox input "true"
click at [298, 154] on div "Продолжить" at bounding box center [303, 159] width 36 height 10
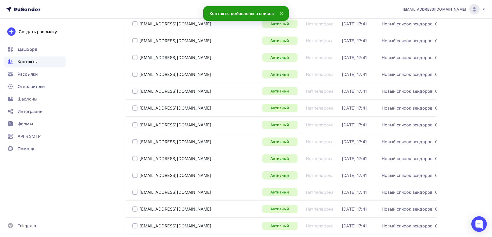
scroll to position [1592, 0]
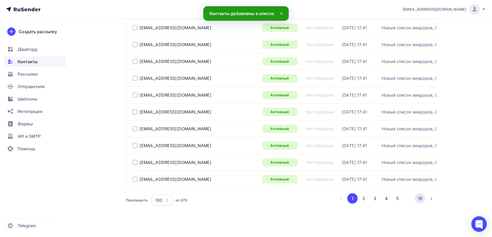
click at [417, 193] on button "10" at bounding box center [419, 198] width 10 height 10
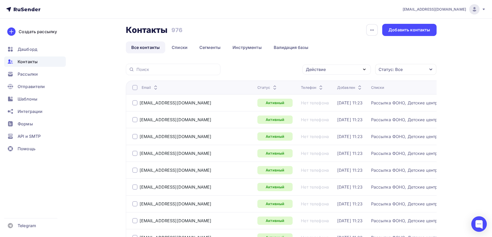
scroll to position [0, 0]
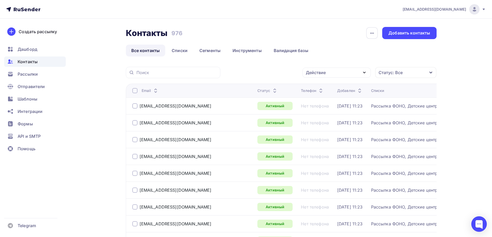
click at [134, 90] on div at bounding box center [134, 90] width 5 height 5
click at [134, 91] on div at bounding box center [134, 90] width 5 height 5
click at [335, 73] on div "Действие" at bounding box center [336, 73] width 68 height 10
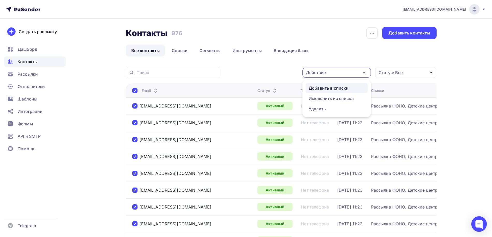
click at [330, 85] on div "Добавить в списки" at bounding box center [328, 88] width 40 height 6
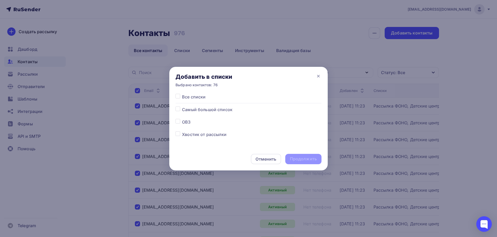
click at [182, 106] on label at bounding box center [182, 106] width 0 height 0
click at [178, 108] on input "checkbox" at bounding box center [177, 108] width 5 height 5
checkbox input "true"
click at [299, 155] on div "Продолжить" at bounding box center [303, 159] width 36 height 10
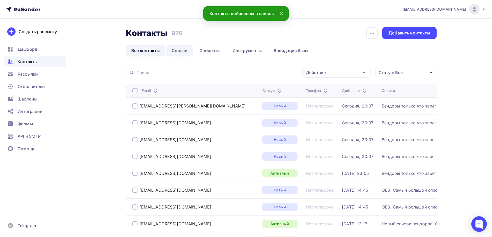
click at [182, 50] on link "Списки" at bounding box center [179, 50] width 27 height 12
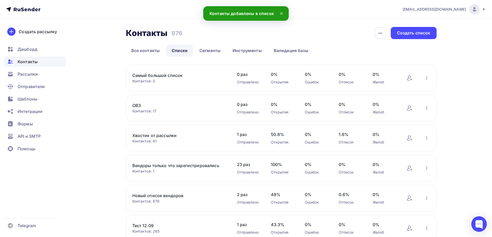
click at [169, 74] on link "Самый большой список" at bounding box center [176, 75] width 88 height 6
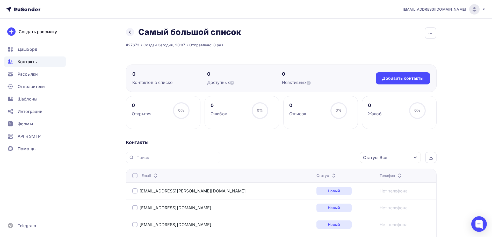
click at [37, 61] on span "Контакты" at bounding box center [28, 61] width 20 height 6
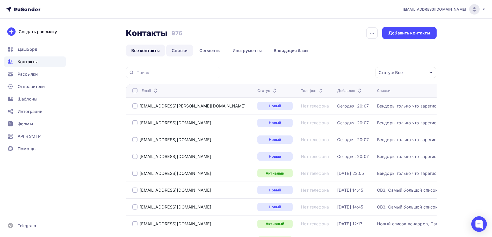
click at [182, 52] on link "Списки" at bounding box center [179, 50] width 27 height 12
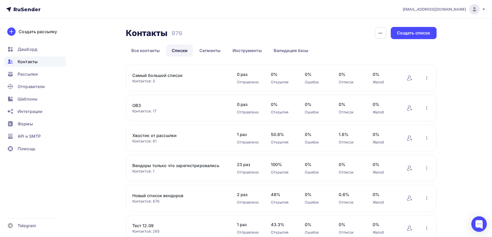
click at [167, 76] on link "Самый большой список" at bounding box center [176, 75] width 88 height 6
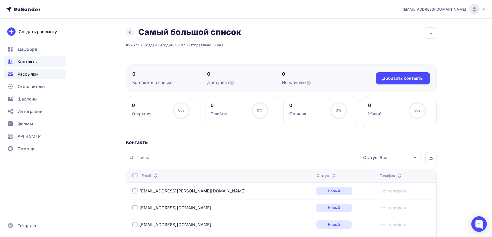
click at [33, 76] on span "Рассылки" at bounding box center [28, 74] width 20 height 6
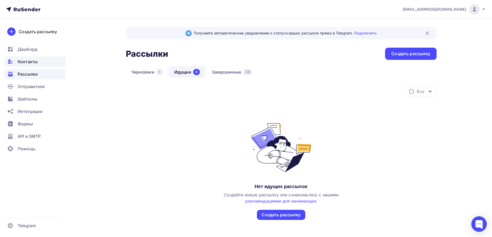
click at [35, 63] on span "Контакты" at bounding box center [28, 61] width 20 height 6
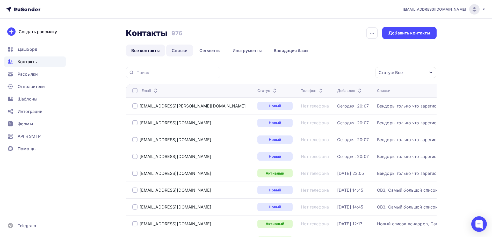
click at [185, 49] on link "Списки" at bounding box center [179, 50] width 27 height 12
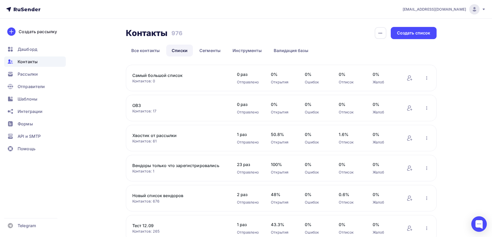
click at [161, 75] on link "Самый большой список" at bounding box center [176, 75] width 88 height 6
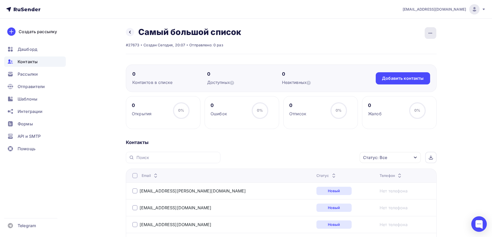
click at [428, 31] on icon "button" at bounding box center [430, 33] width 6 height 6
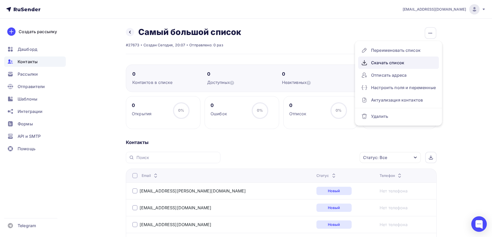
click at [393, 60] on div "Скачать список" at bounding box center [398, 62] width 75 height 8
